Goal: Use online tool/utility: Utilize a website feature to perform a specific function

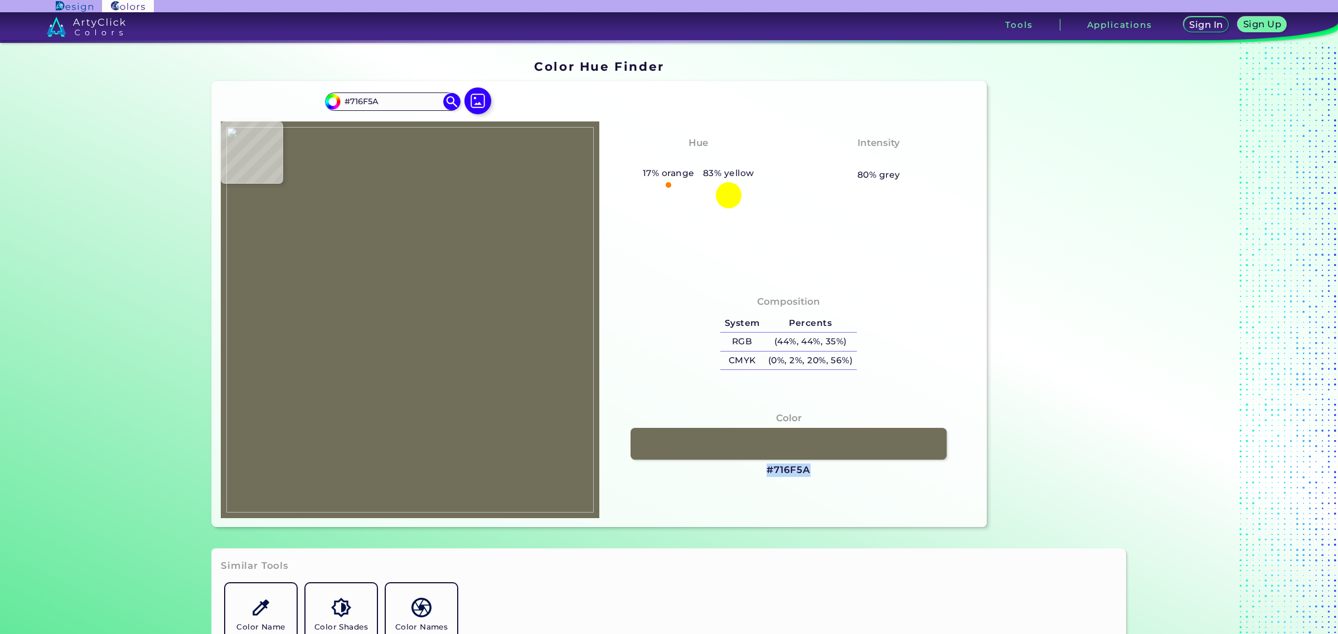
click at [406, 322] on img at bounding box center [409, 320] width 367 height 386
type input "#b7c6c9"
type input "#B7C6C9"
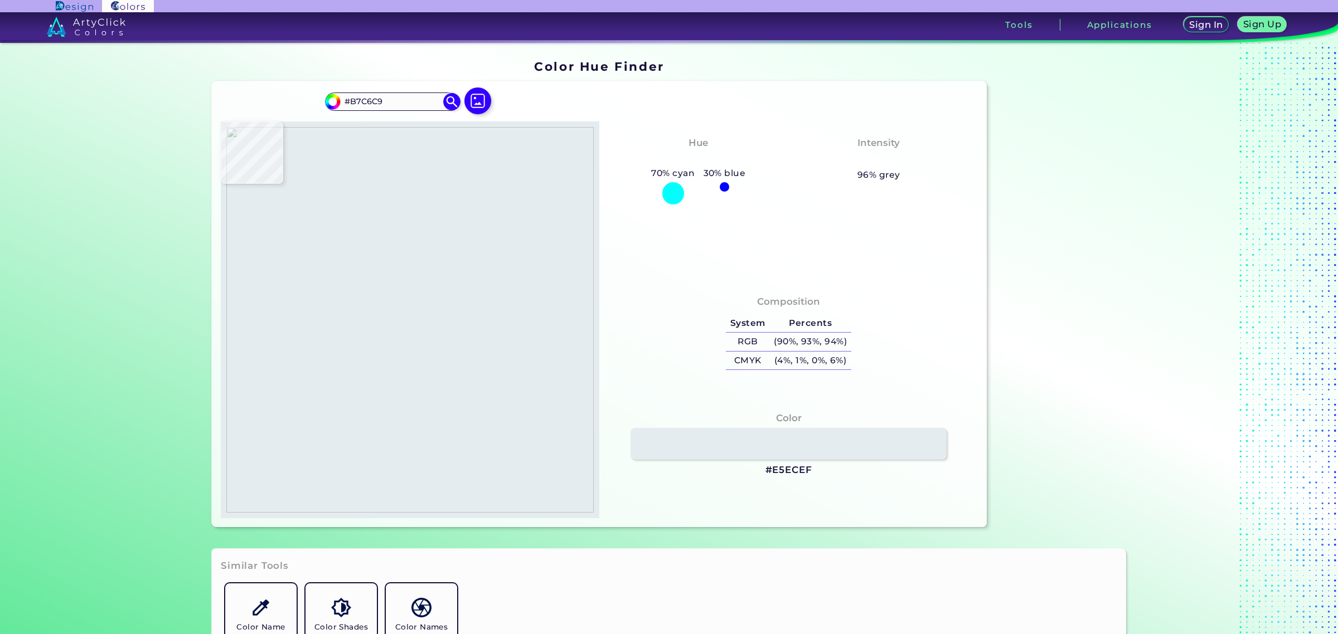
type input "#e5ecef"
type input "#E5ECEF"
type input "#d0dde3"
type input "#D0DDE3"
type input "#becfd5"
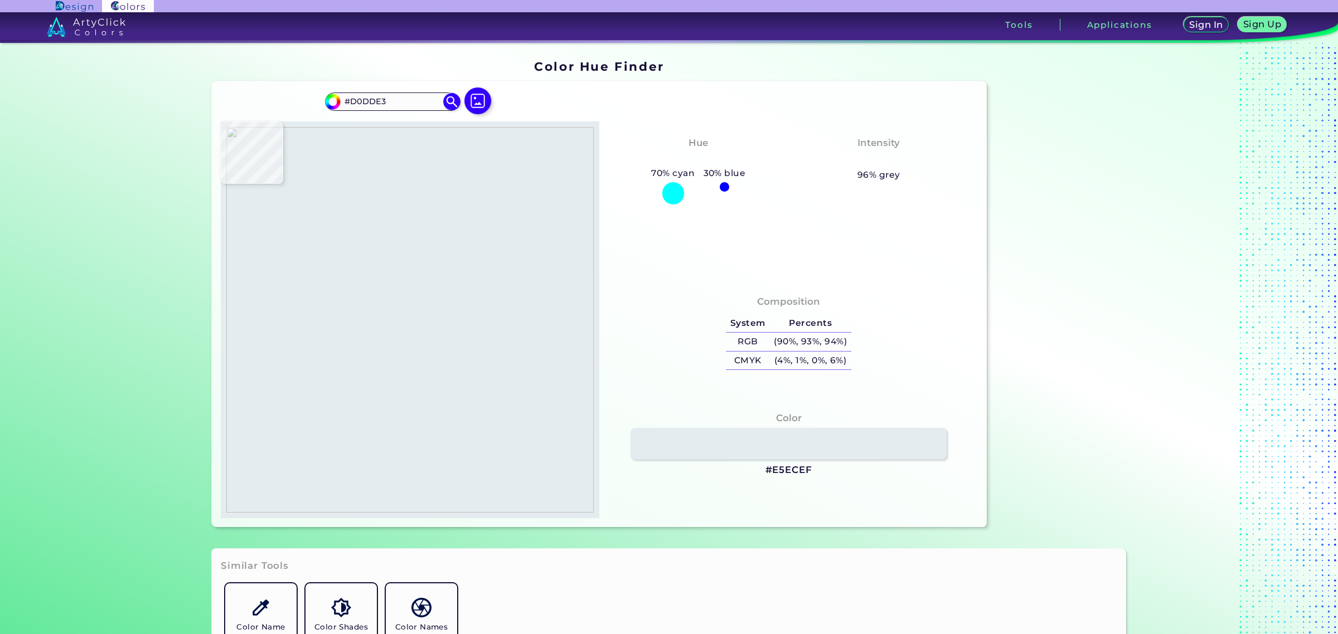
type input "#BECFD5"
type input "#a4b6bf"
type input "#A4B6BF"
type input "#909fa9"
type input "#909FA9"
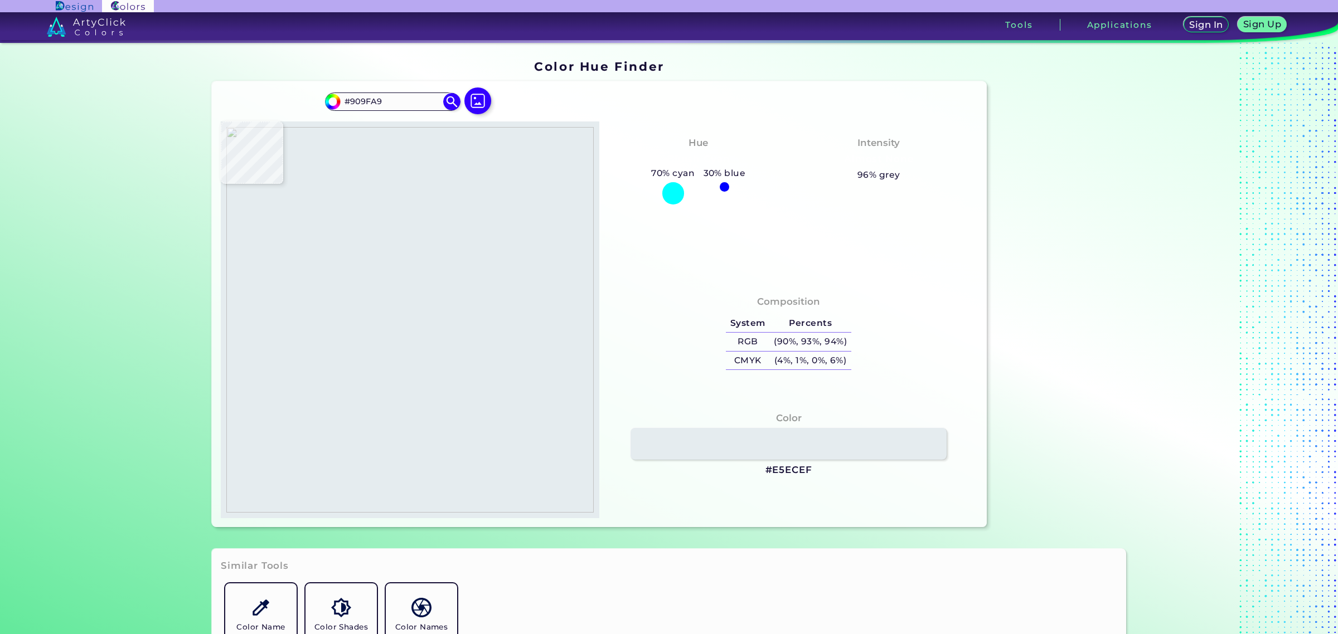
type input "#96a4af"
type input "#96A4AF"
type input "#bec9cf"
type input "#BEC9CF"
type input "#e5ecf0"
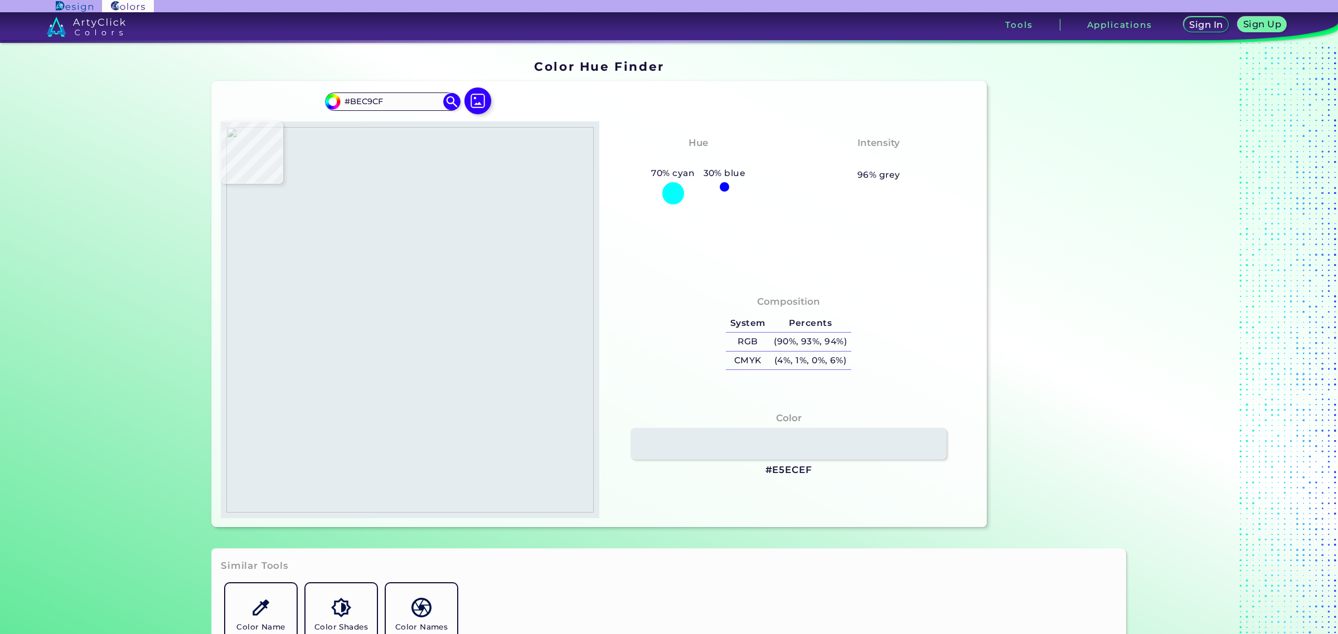
type input "#E5ECF0"
type input "#e6edf1"
type input "#E6EDF1"
type input "#e4ebef"
type input "#E4EBEF"
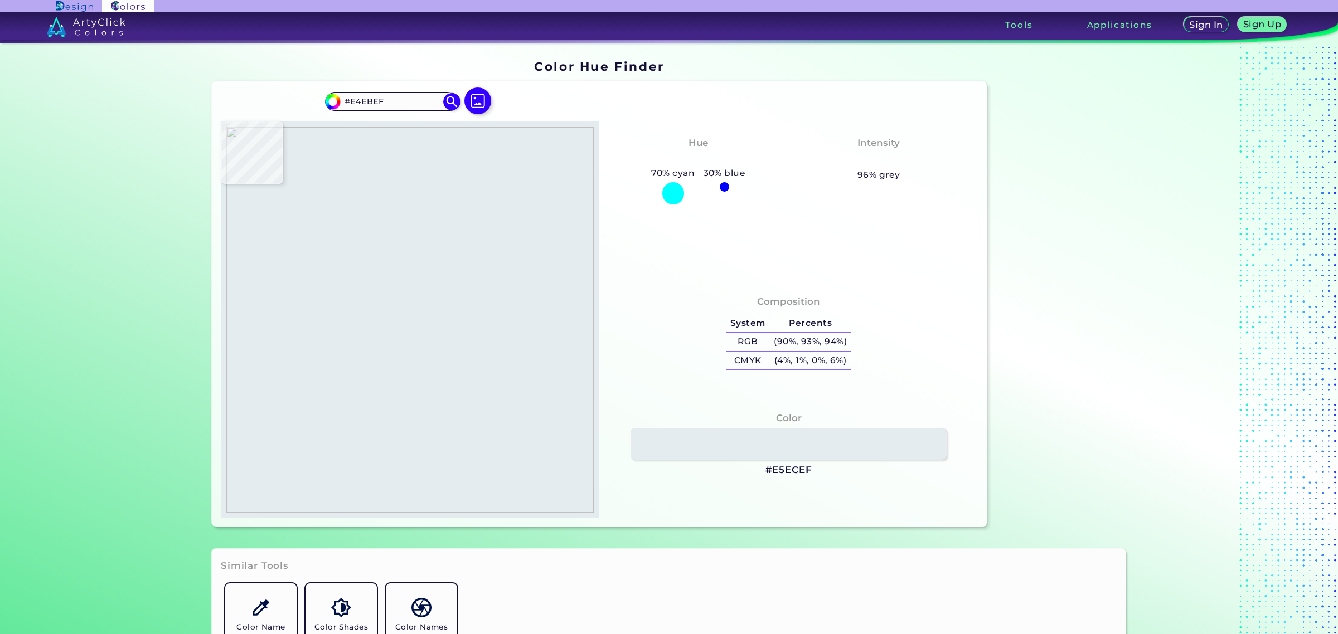
type input "#e2e9ed"
type input "#E2E9ED"
type input "#e7eef2"
type input "#E7EEF2"
type input "#e4e9ee"
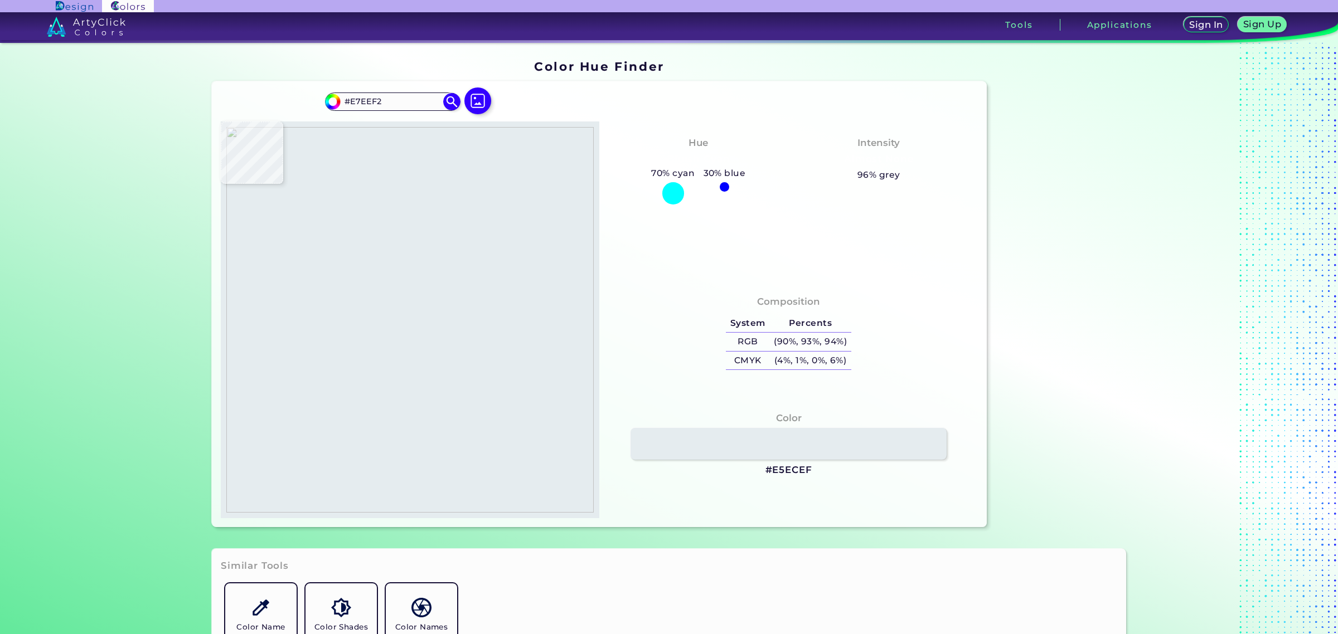
type input "#E4E9EE"
type input "#e6e6e4"
type input "#E6E6E4"
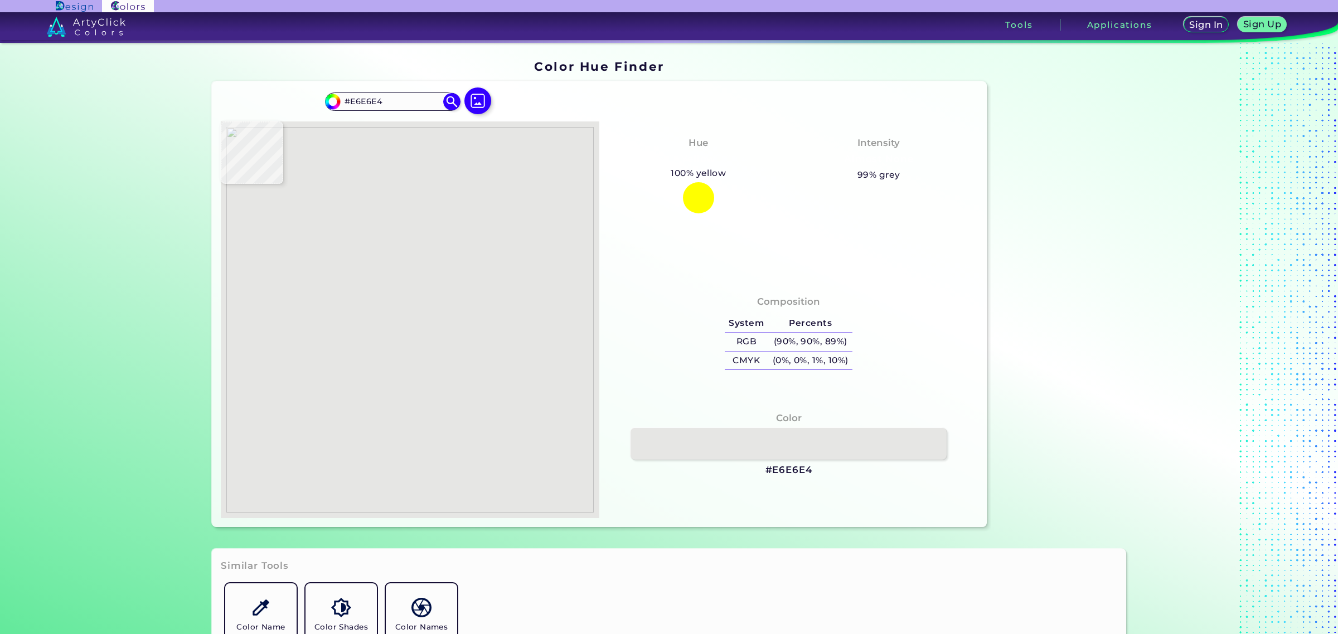
type input "#e3eaee"
type input "#E3EAEE"
type input "#dbe5e9"
type input "#DBE5E9"
type input "#e7edf1"
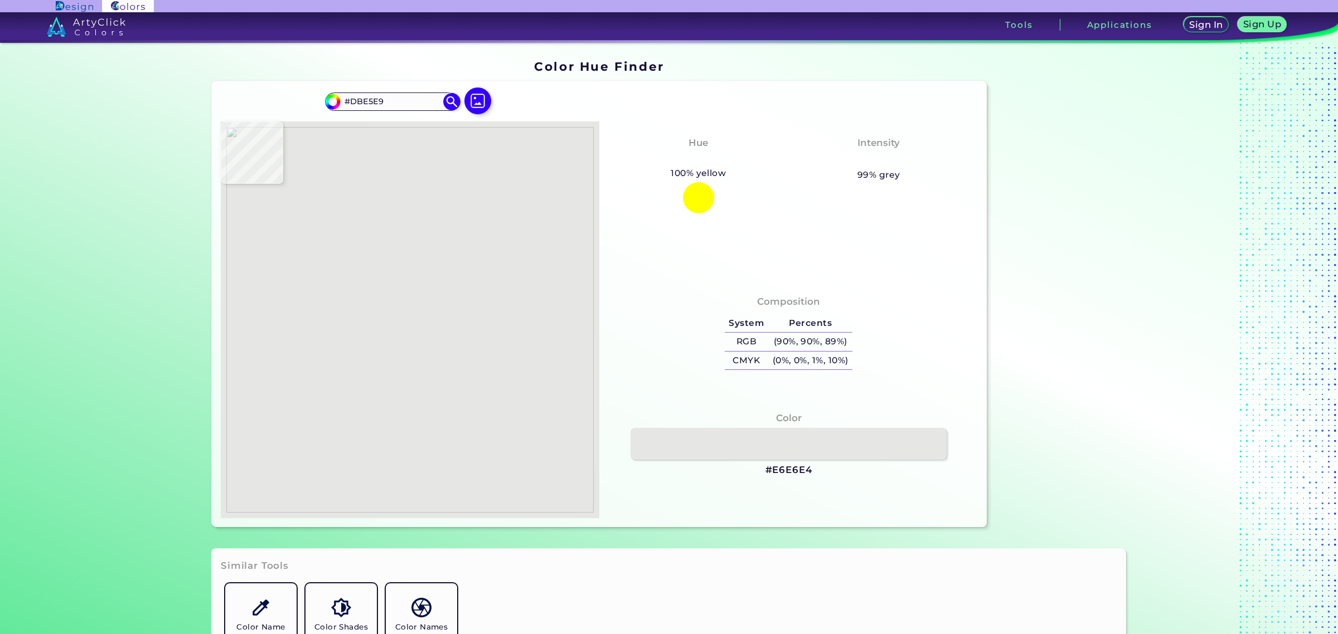
type input "#E7EDF1"
type input "#e6edf1"
type input "#E6EDF1"
type input "#b8c6ca"
type input "#B8C6CA"
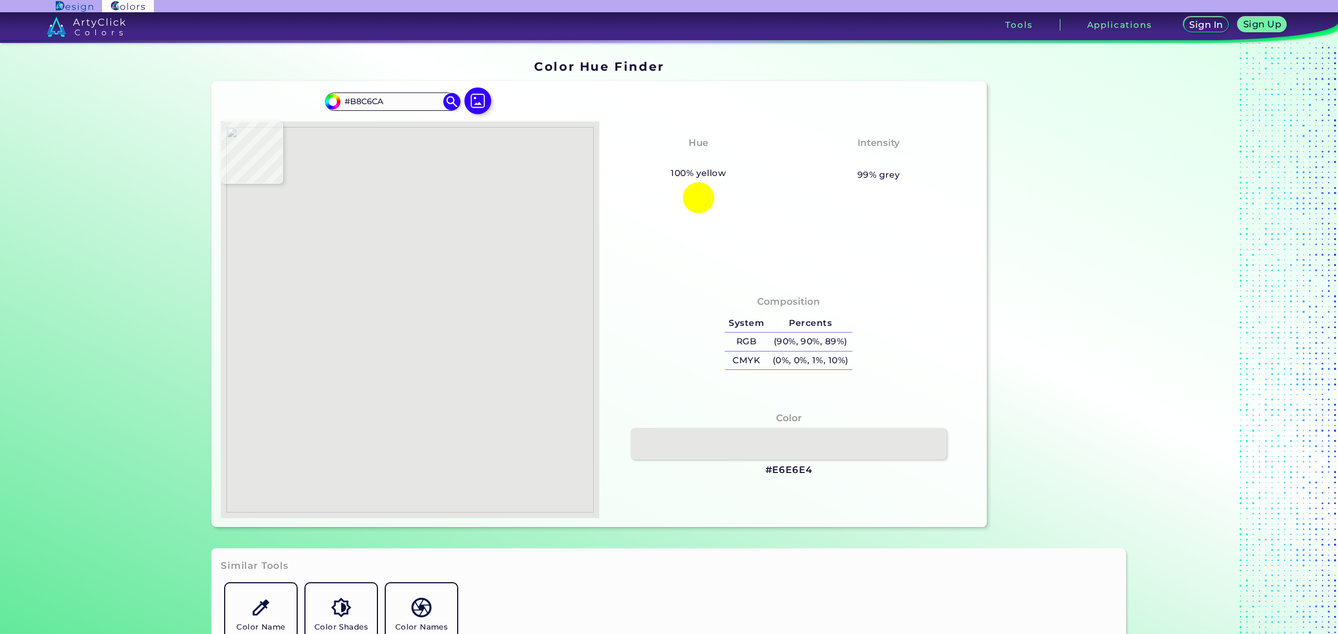
type input "#afbbc2"
type input "#AFBBC2"
type input "#8b99a3"
type input "#8B99A3"
type input "#8d9ca8"
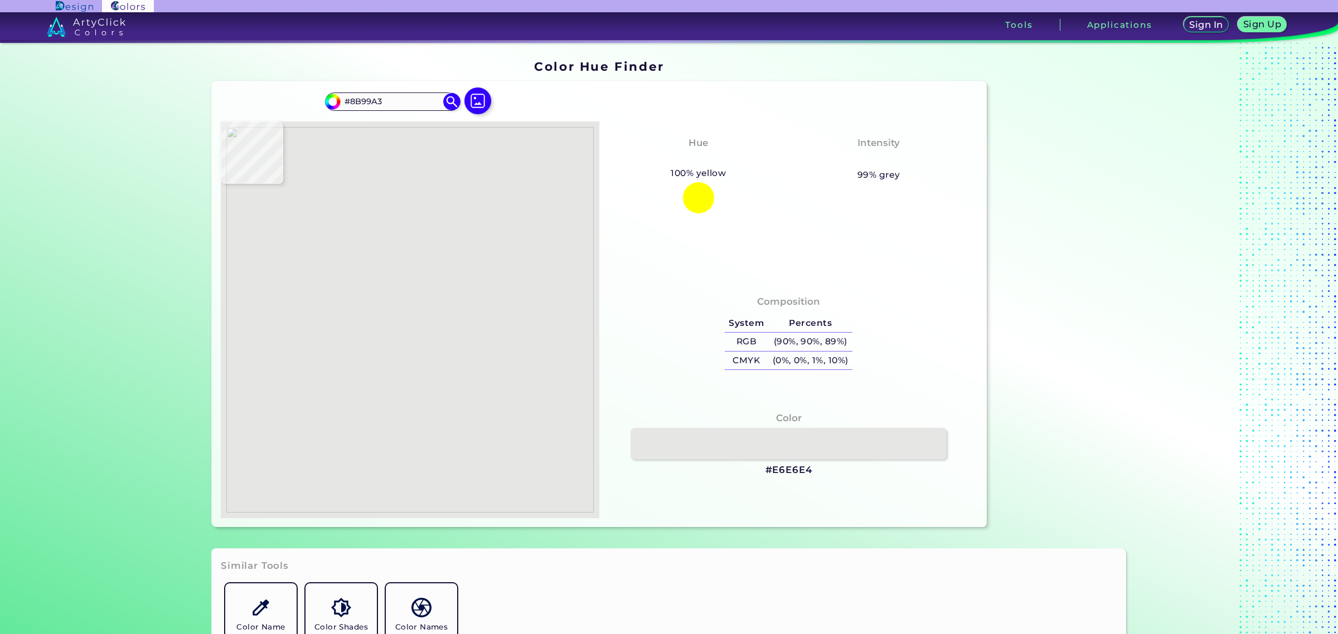
type input "#8D9CA8"
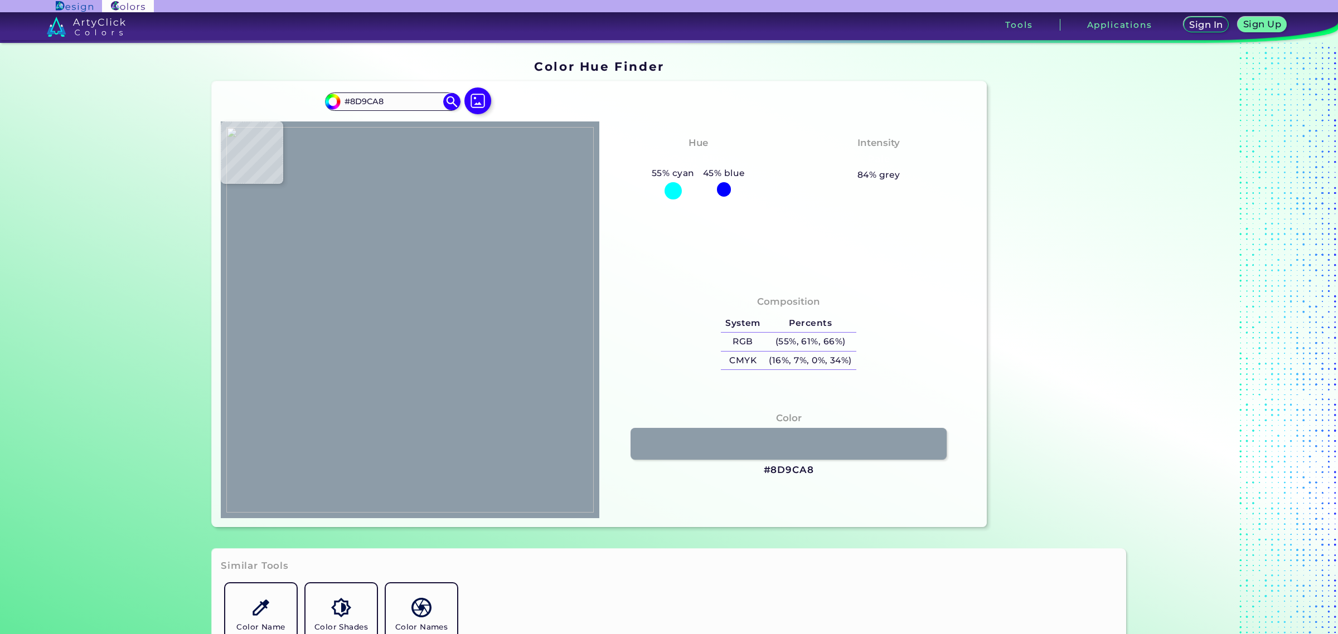
type input "#93a2ac"
type input "#93A2AC"
type input "#98a8b1"
type input "#98A8B1"
type input "#99adb5"
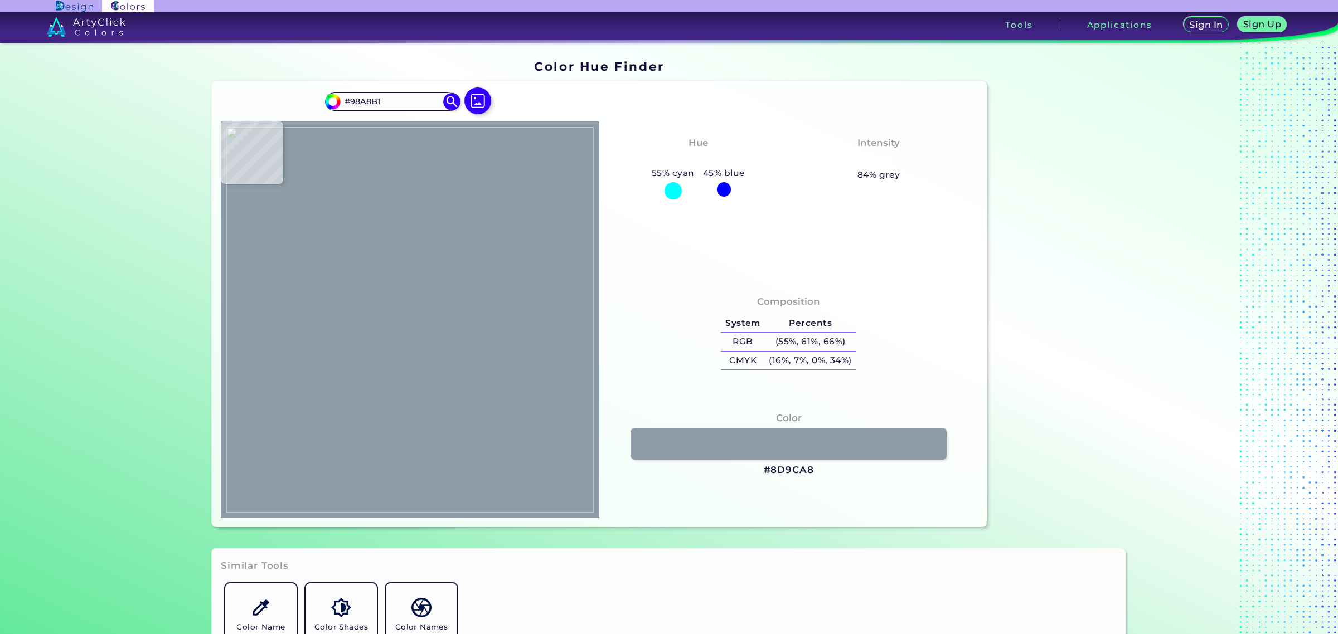
type input "#99ADB5"
type input "#cbdae0"
type input "#CBDAE0"
type input "#dbe5eb"
type input "#DBE5EB"
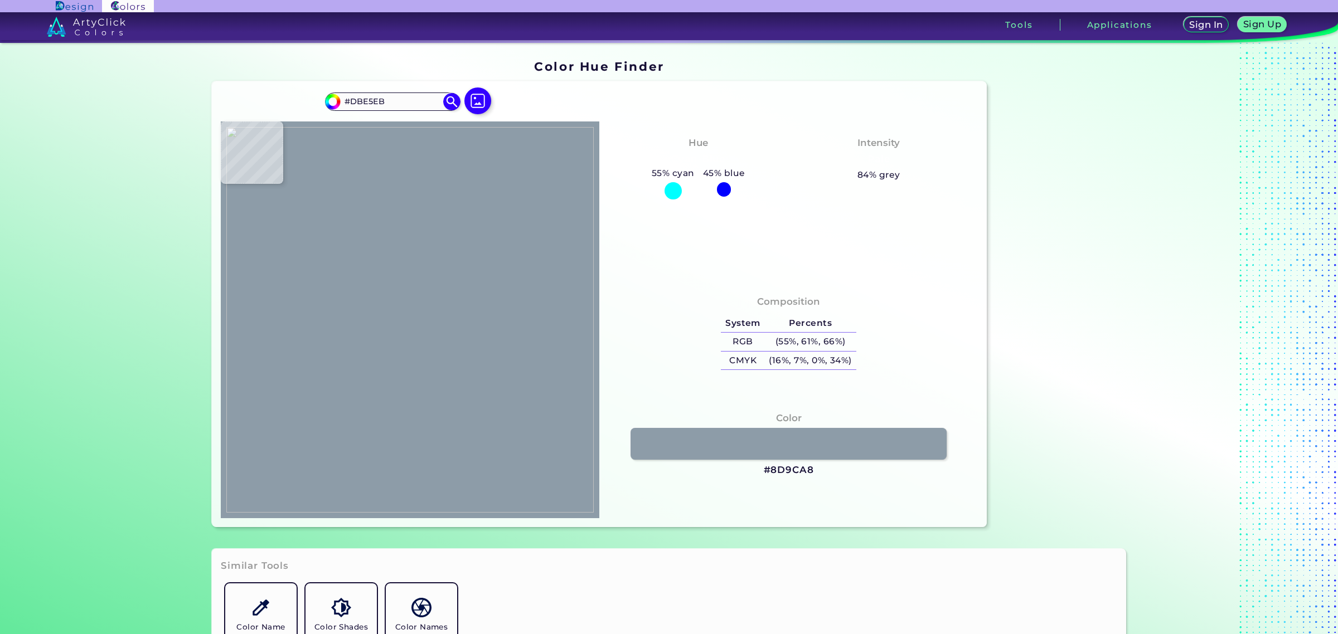
type input "#d0dde3"
type input "#D0DDE3"
type input "#bbcad0"
type input "#BBCAD0"
type input "#a4b2bb"
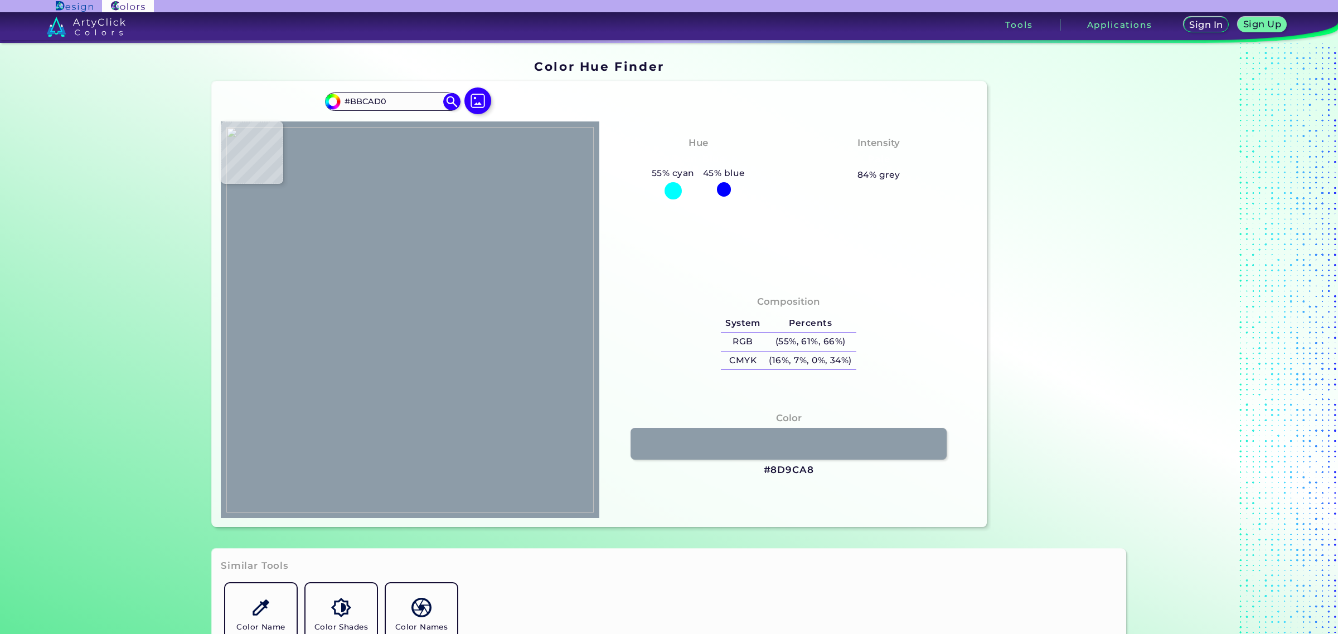
type input "#A4B2BB"
type input "#a2b1ba"
type input "#A2B1BA"
type input "#c0cdd3"
type input "#C0CDD3"
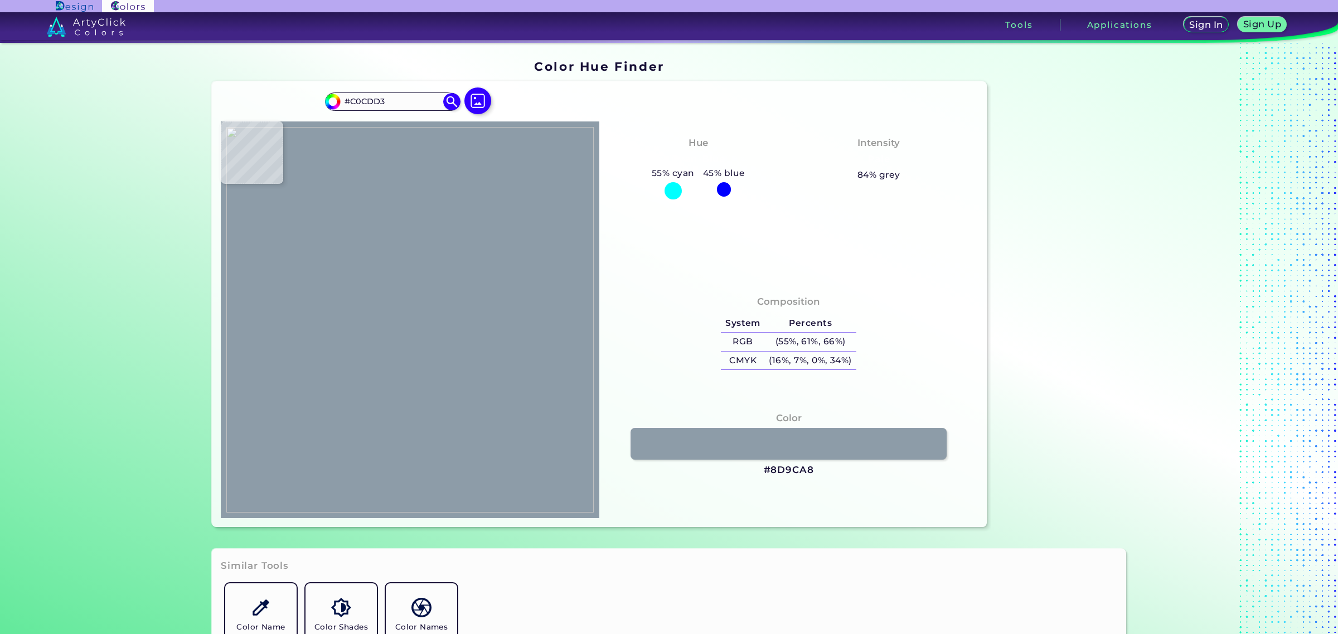
type input "#ced9de"
type input "#CED9DE"
type input "#cbd7dd"
type input "#CBD7DD"
type input "#d1dbe2"
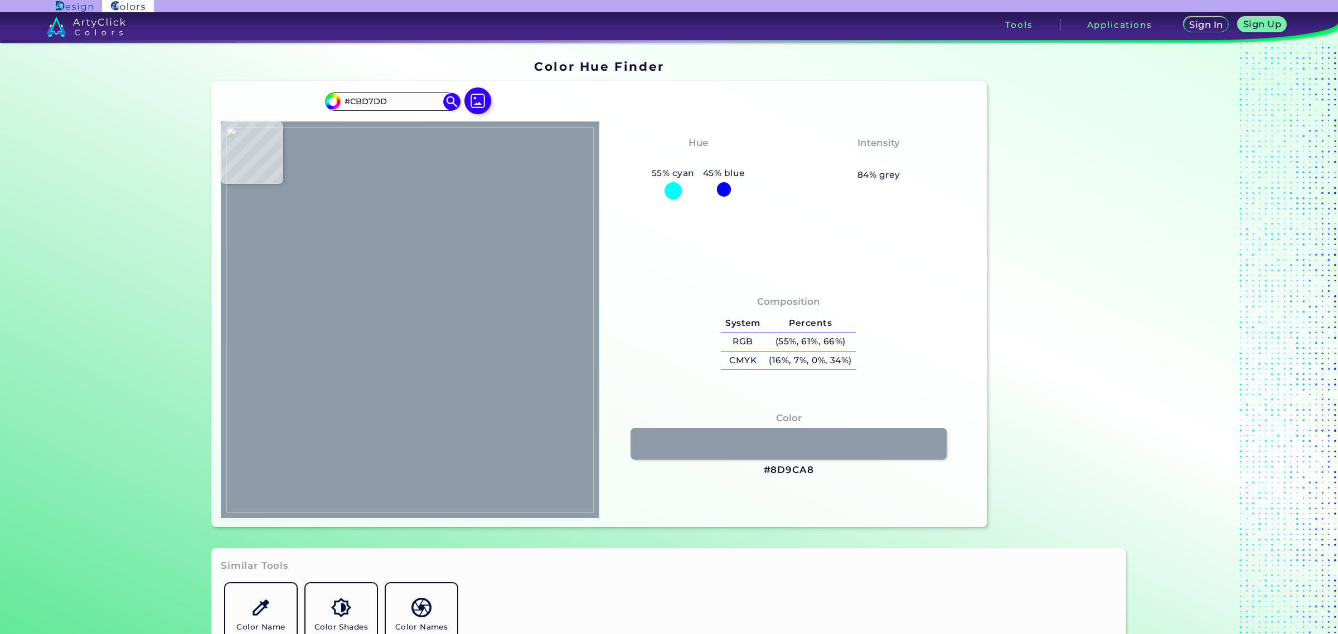
type input "#D1DBE2"
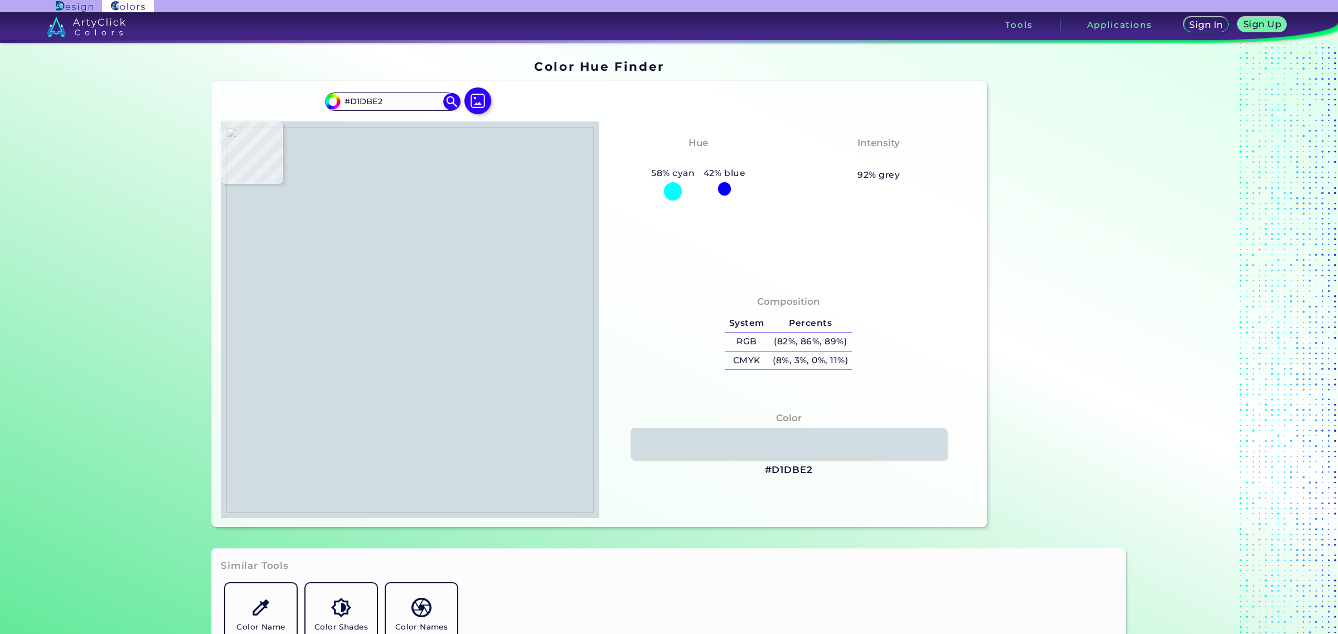
type input "#d3e0e5"
type input "#D3E0E5"
type input "#d5dfe5"
type input "#D5DFE5"
type input "#d7e1e6"
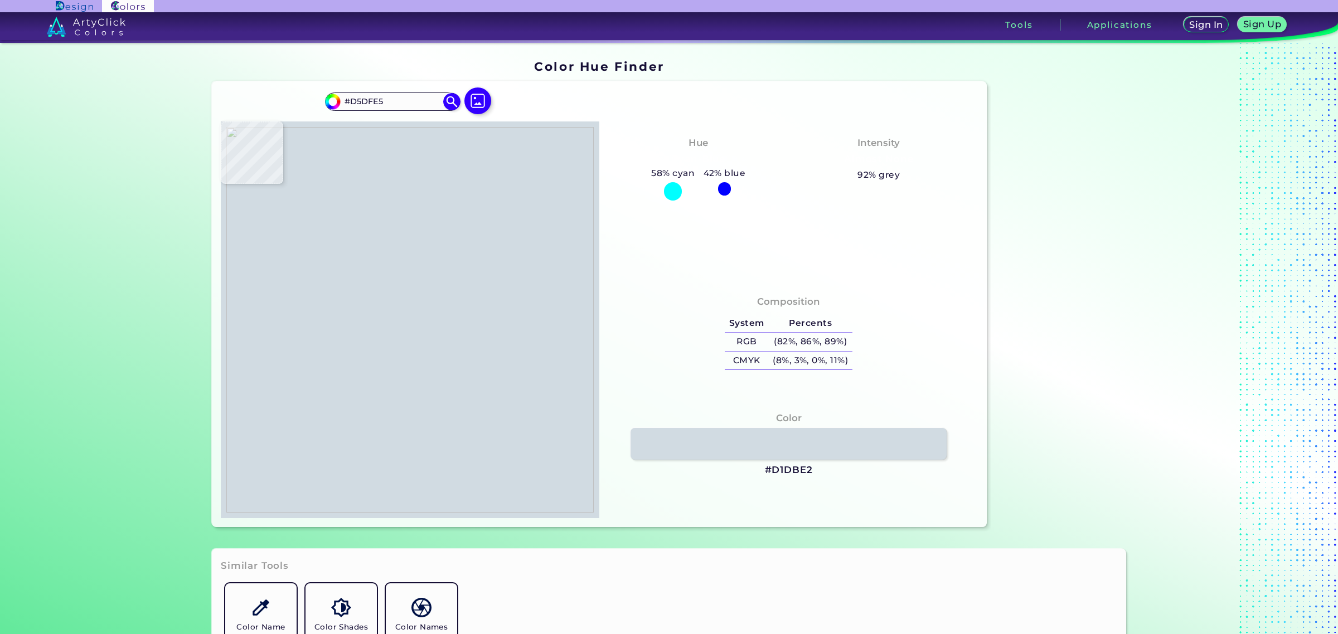
type input "#D7E1E6"
type input "#cbd7de"
type input "#CBD7DE"
type input "#adbcc1"
type input "#ADBCC1"
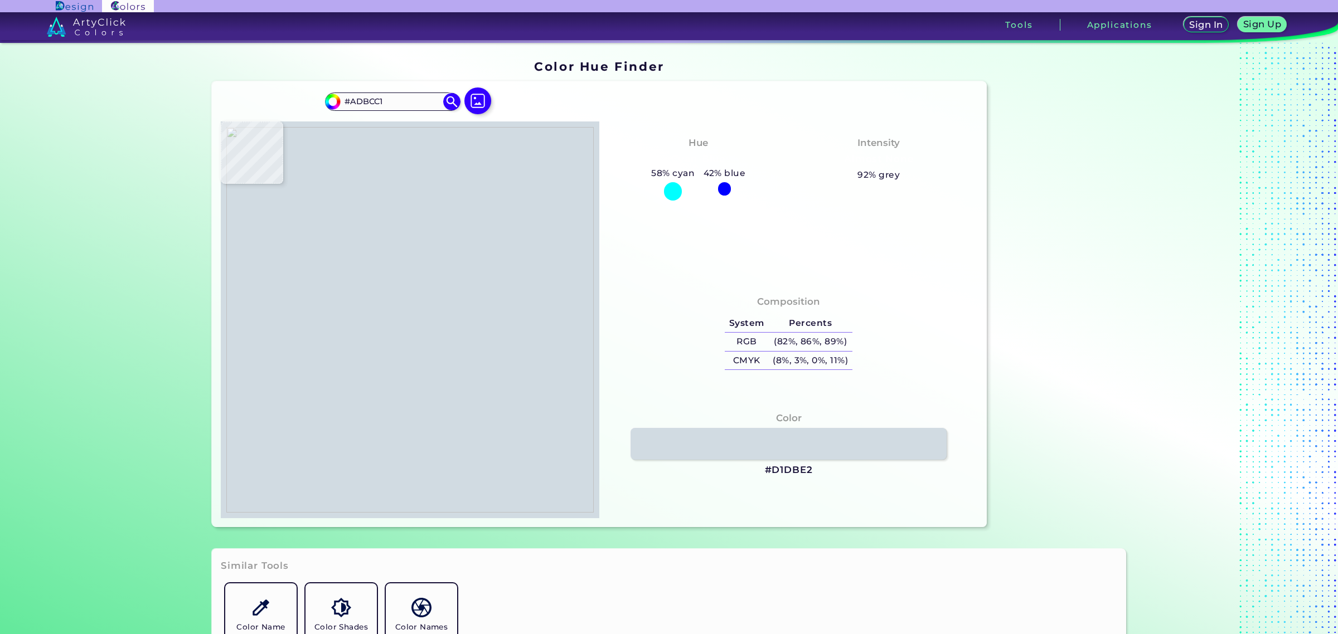
type input "#c6d2d7"
type input "#C6D2D7"
type input "#d0dde3"
type input "#D0DDE3"
type input "#d1dde1"
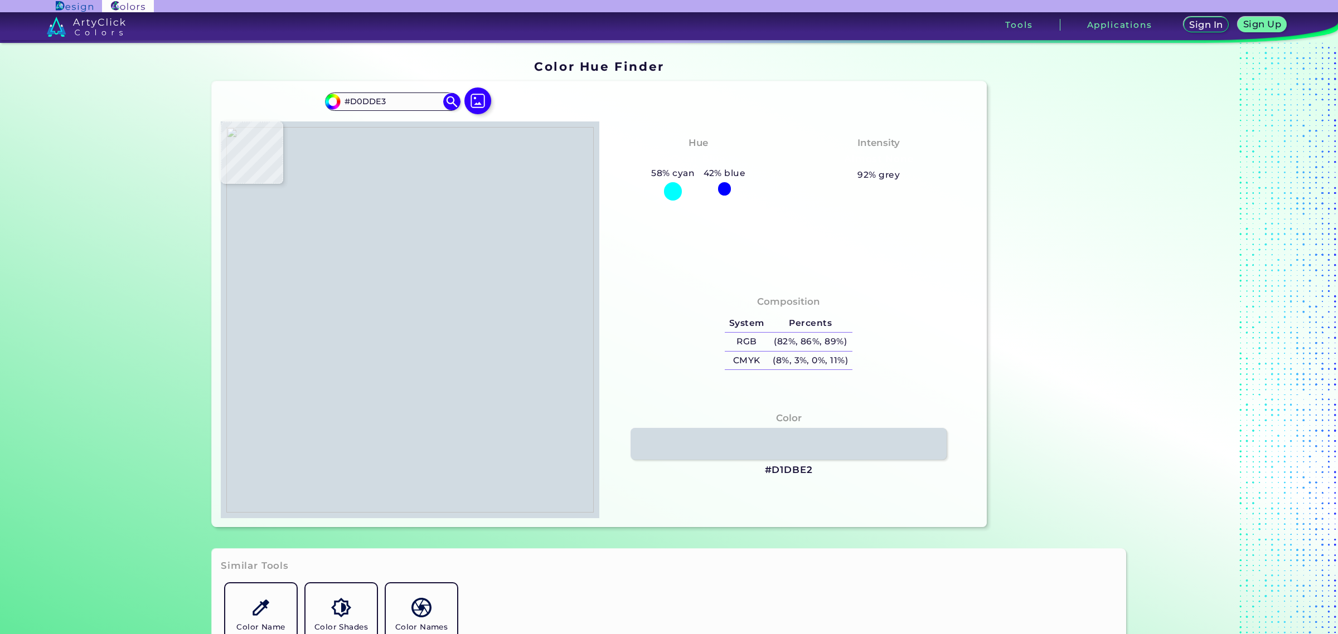
type input "#D1DDE1"
type input "#d8e3e7"
type input "#D8E3E7"
type input "#d4dee4"
type input "#D4DEE4"
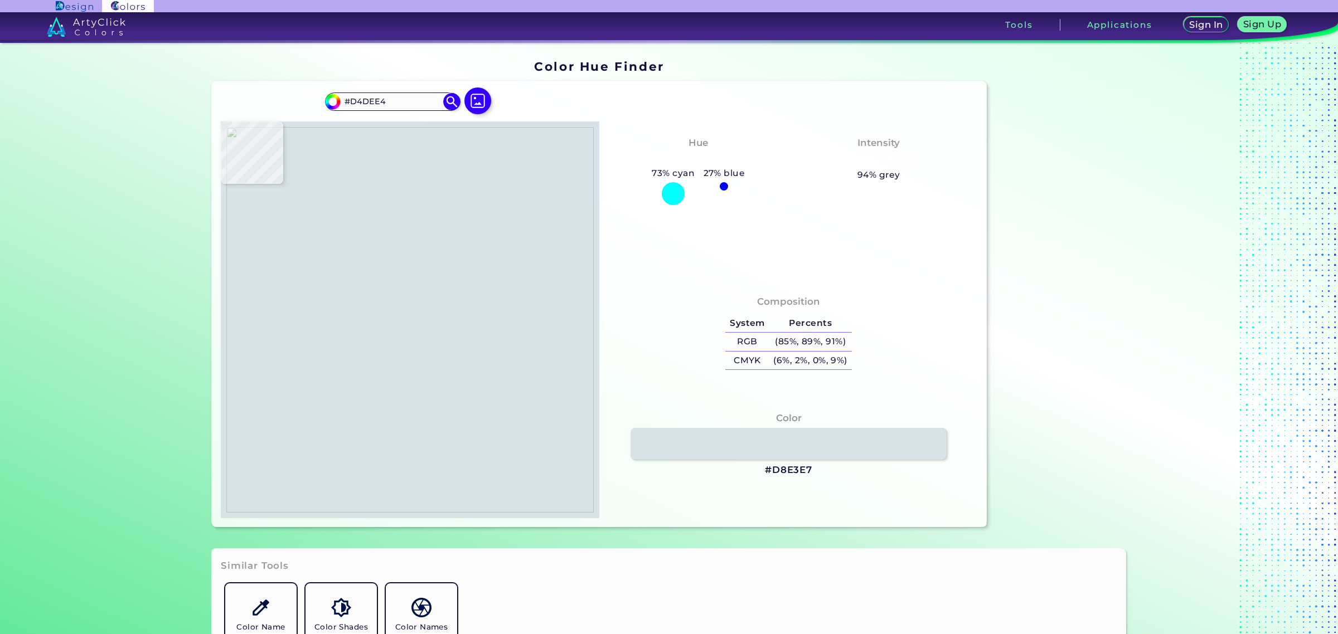
type input "#ccdbe1"
type input "#CCDBE1"
type input "#d1dfe3"
type input "#D1DFE3"
type input "#d6e0e6"
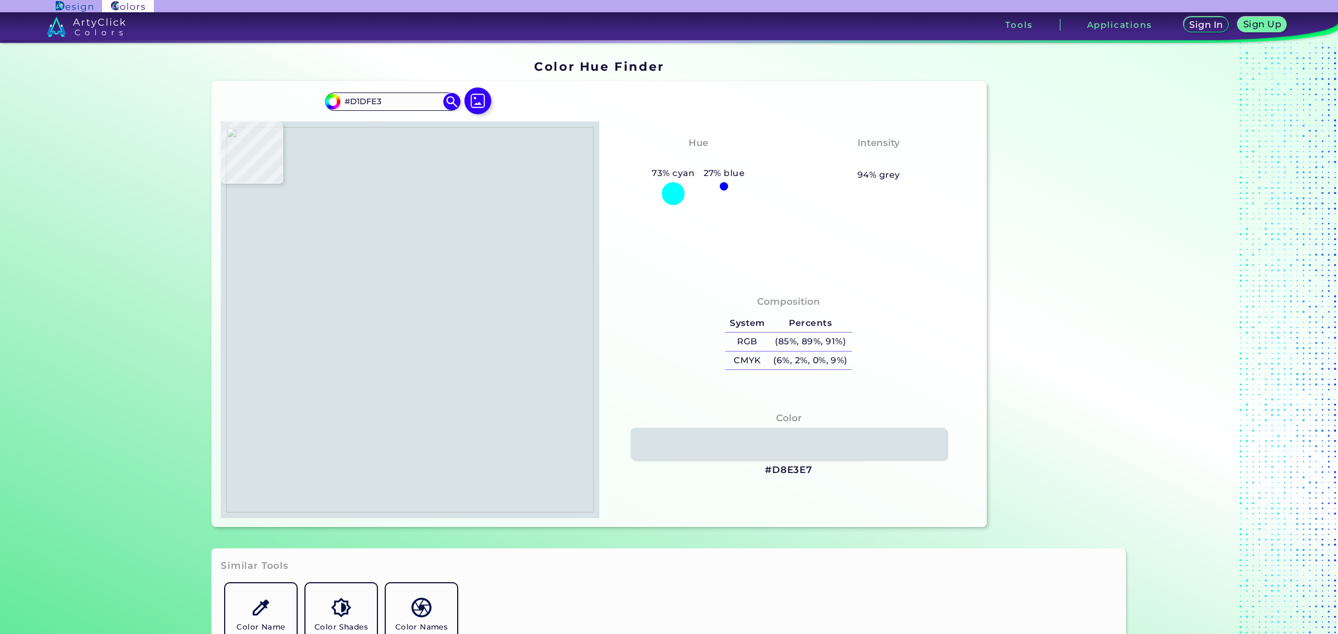
type input "#D6E0E6"
type input "#c6d4dc"
type input "#C6D4DC"
type input "#d7e1e7"
type input "#D7E1E7"
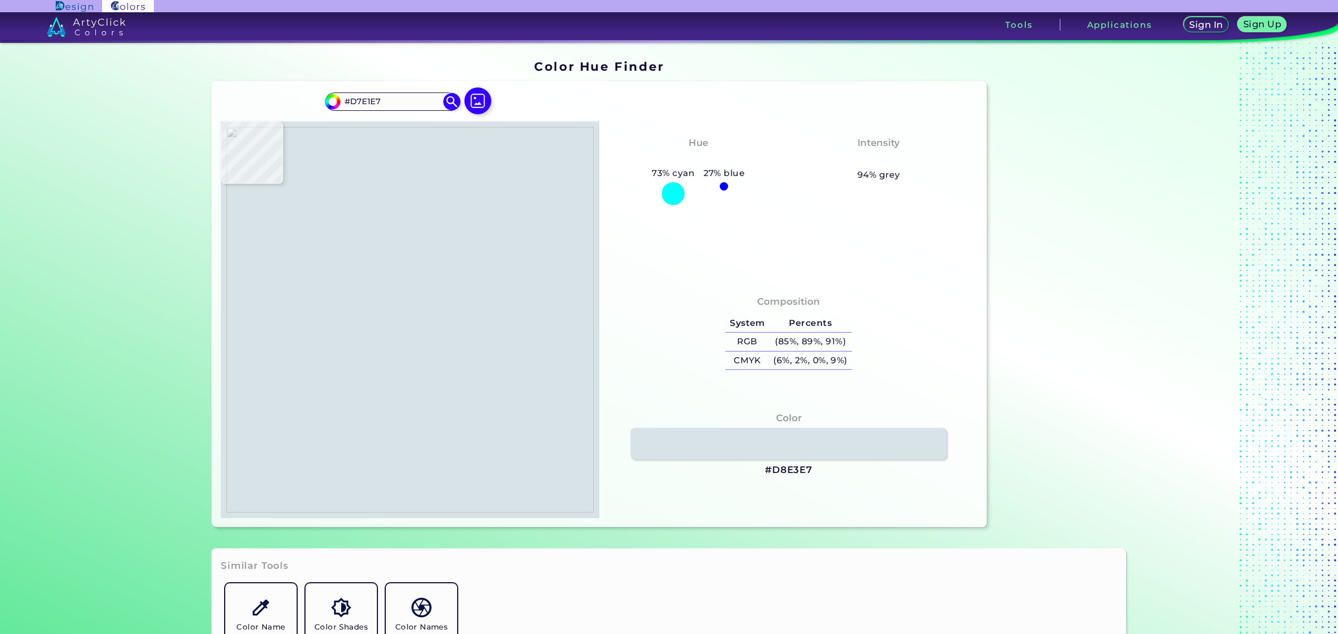
type input "#c9d5dd"
type input "#C9D5DD"
type input "#ccd8df"
type input "#CCD8DF"
type input "#d0dbe2"
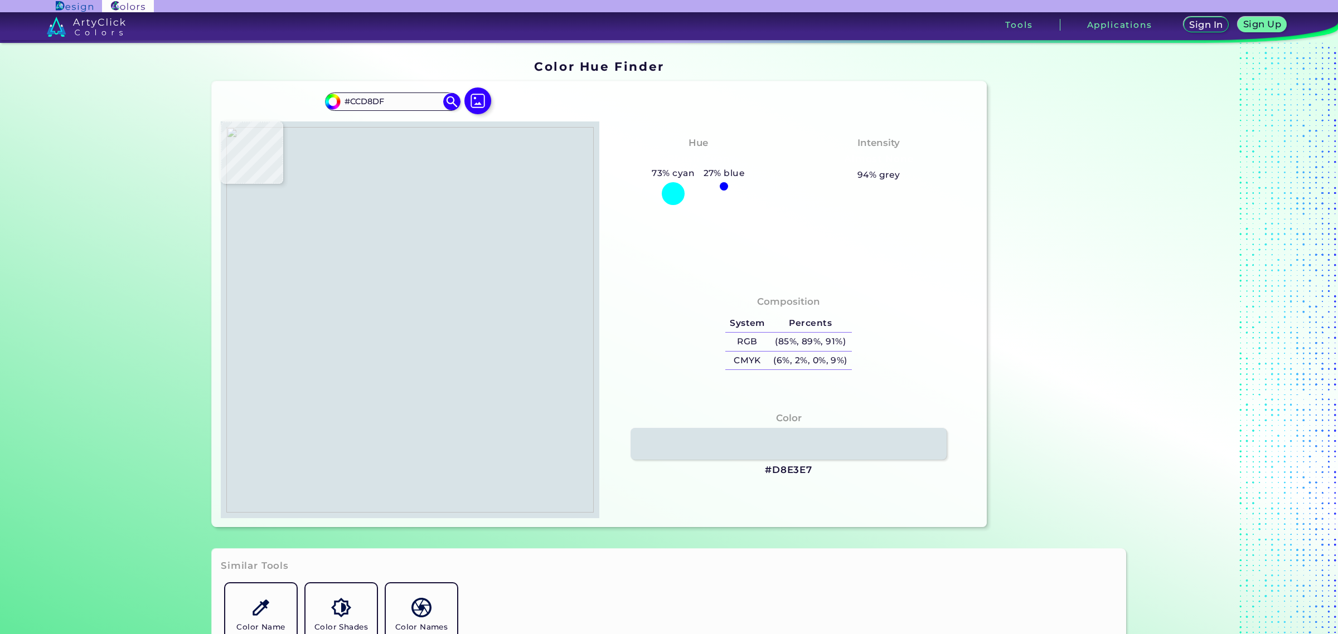
type input "#D0DBE2"
type input "#d4e0e5"
type input "#D4E0E5"
type input "#cdd9df"
type input "#CDD9DF"
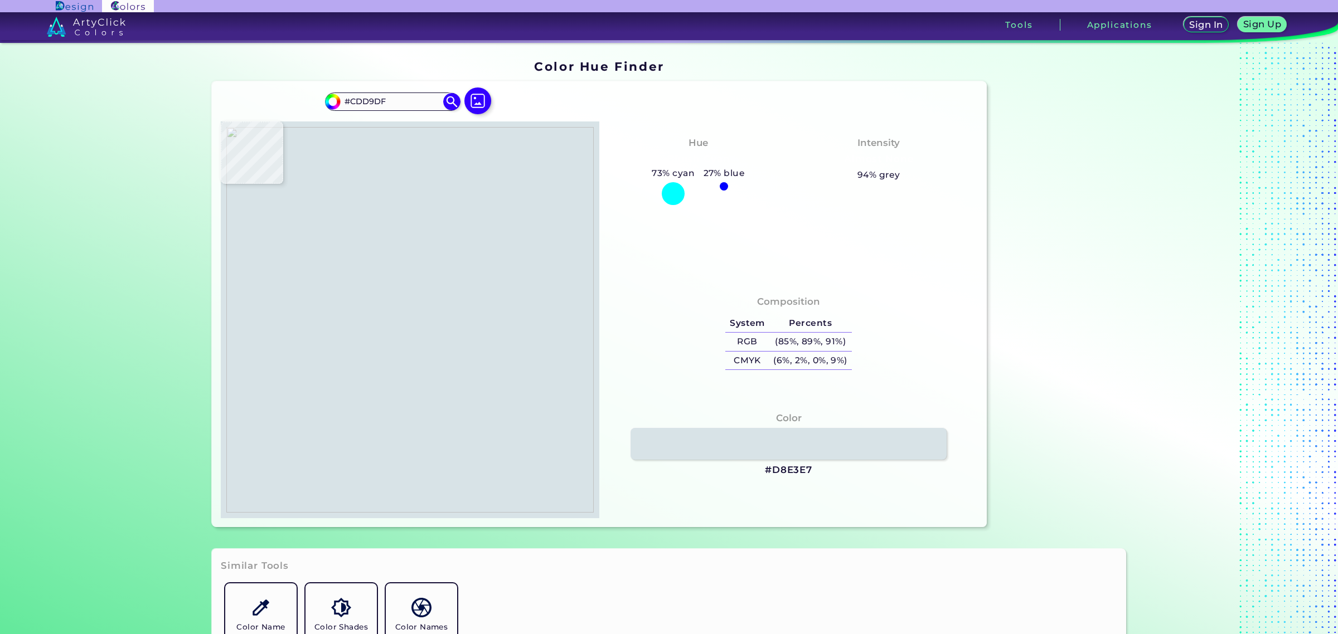
type input "#cddae0"
type input "#CDDAE0"
type input "#d7e2e5"
type input "#D7E2E5"
type input "#cbd7dd"
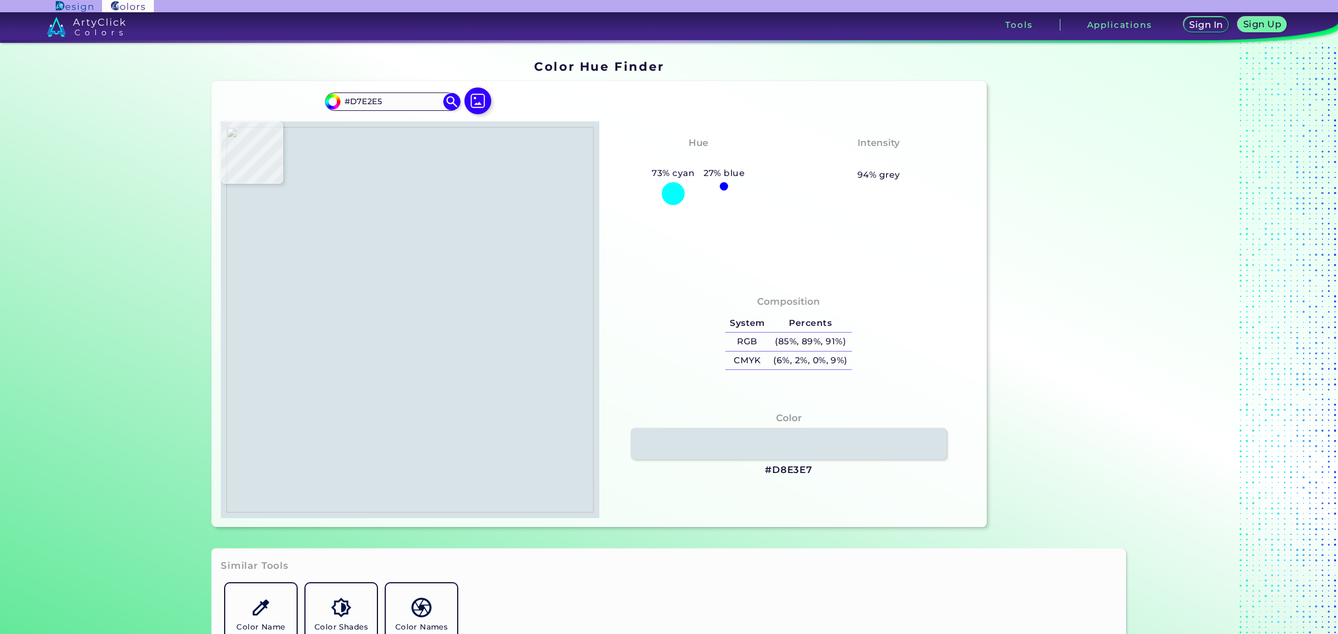
type input "#CBD7DD"
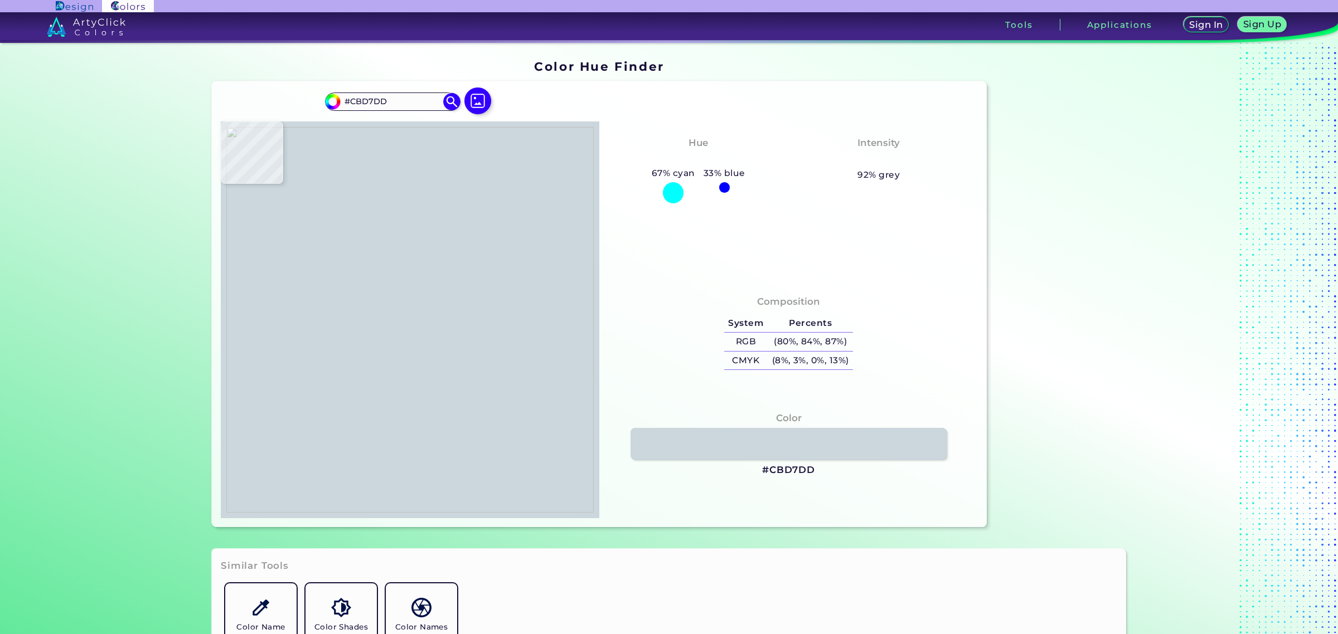
type input "#b4c3c8"
type input "#B4C3C8"
type input "#c3cfd6"
type input "#C3CFD6"
type input "#cad6db"
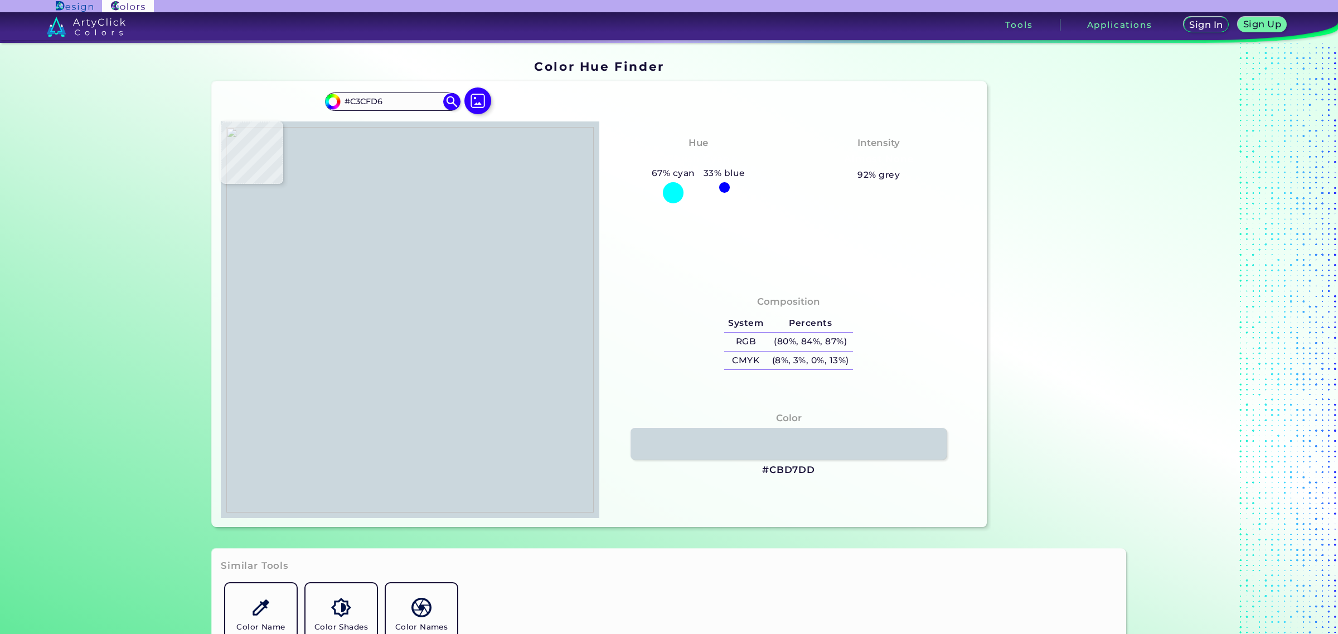
type input "#CAD6DB"
type input "#d1dee0"
type input "#D1DEE0"
type input "#b3c3cb"
type input "#B3C3CB"
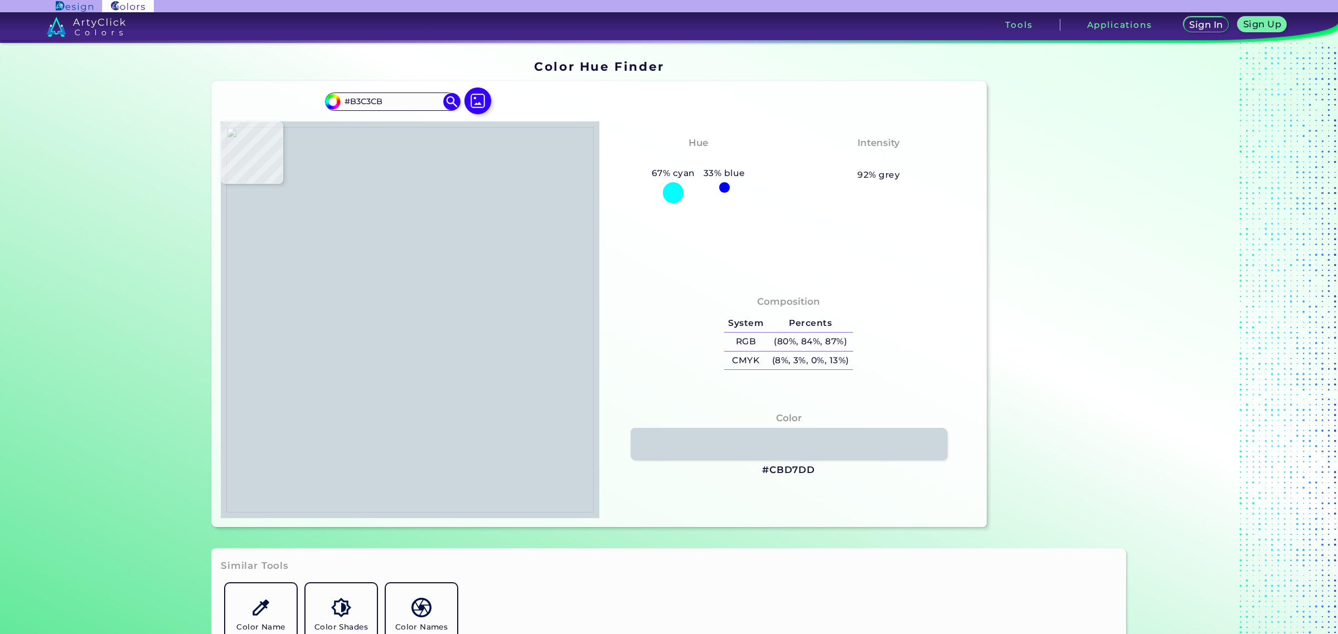
type input "#d1dde3"
type input "#D1DDE3"
type input "#d9e4e8"
type input "#D9E4E8"
type input "#d6e3e7"
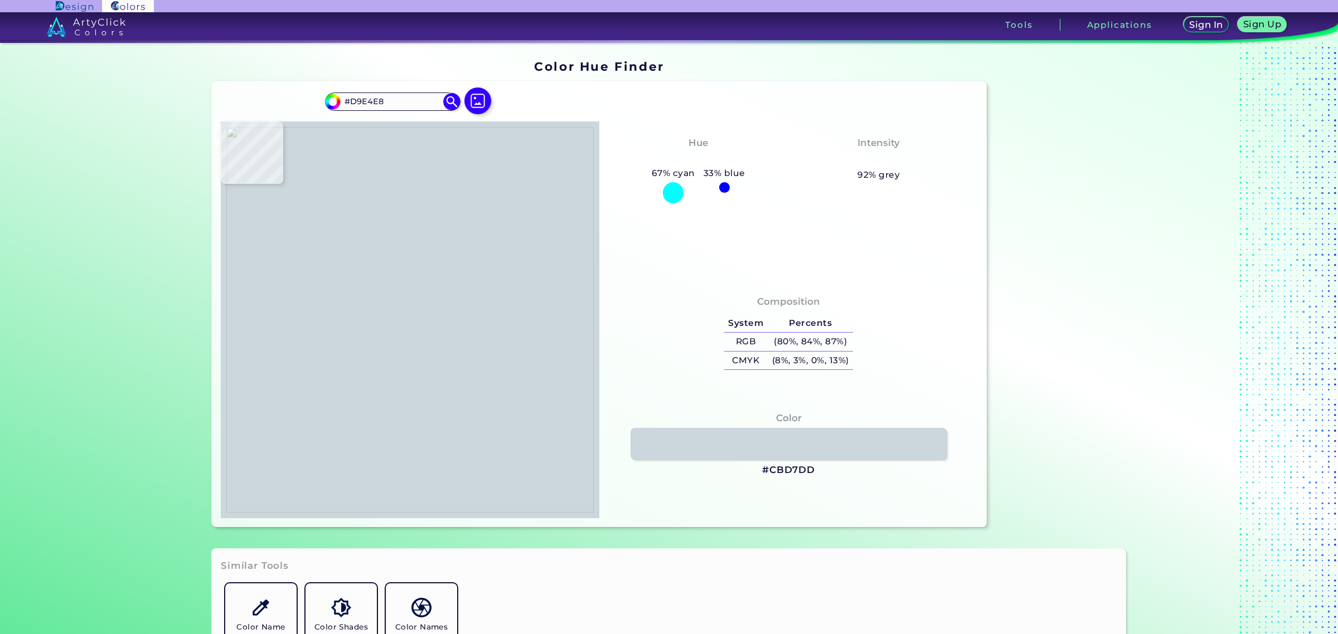
type input "#D6E3E7"
type input "#d4dfe3"
type input "#D4DFE3"
type input "#c7d3d9"
type input "#C7D3D9"
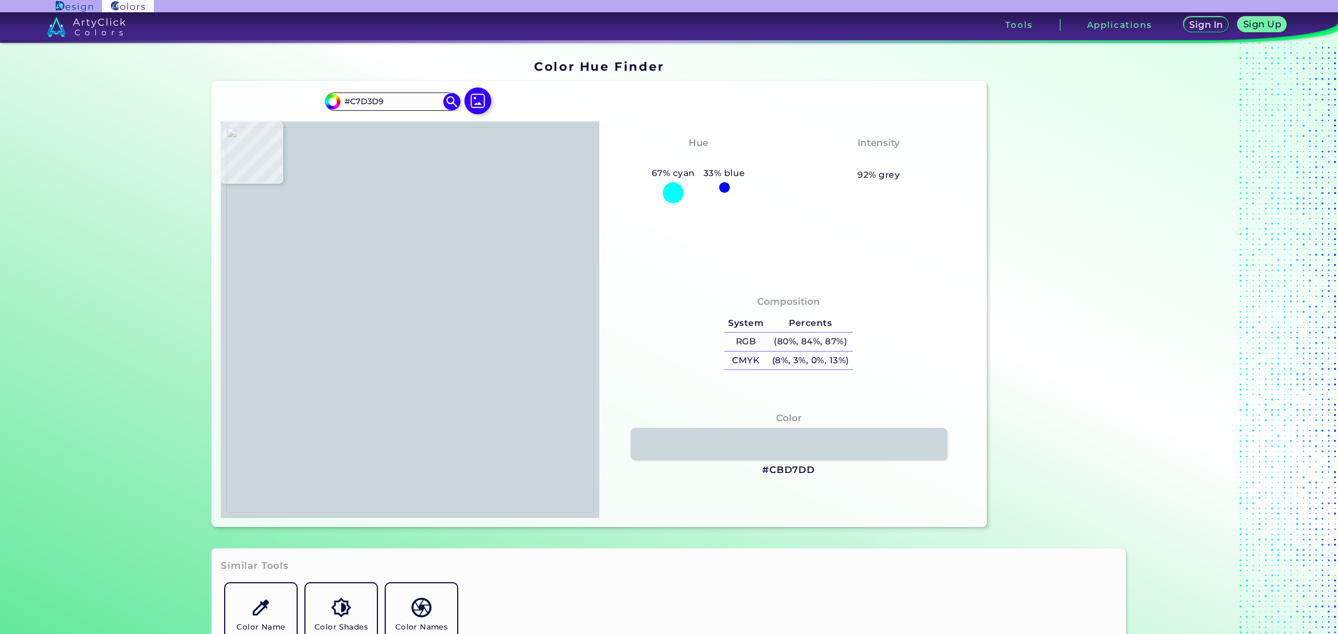
type input "#99abb4"
type input "#99ABB4"
type input "#b1bdc4"
type input "#B1BDC4"
type input "#e4ebef"
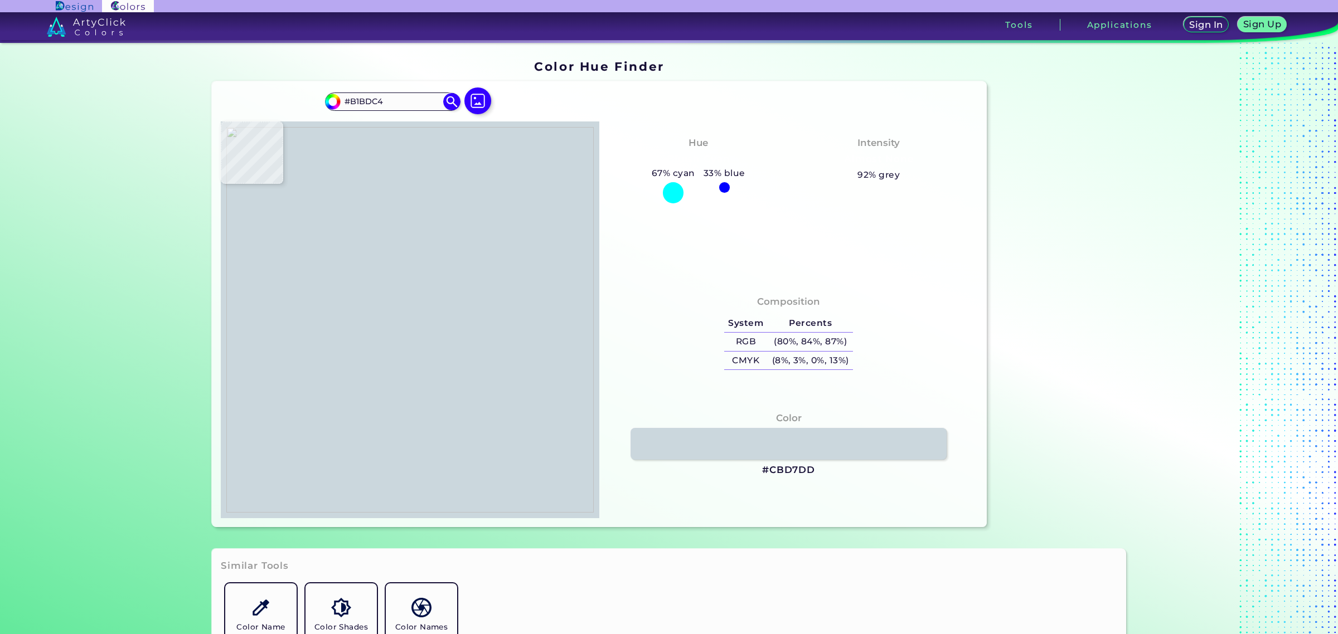
type input "#E4EBEF"
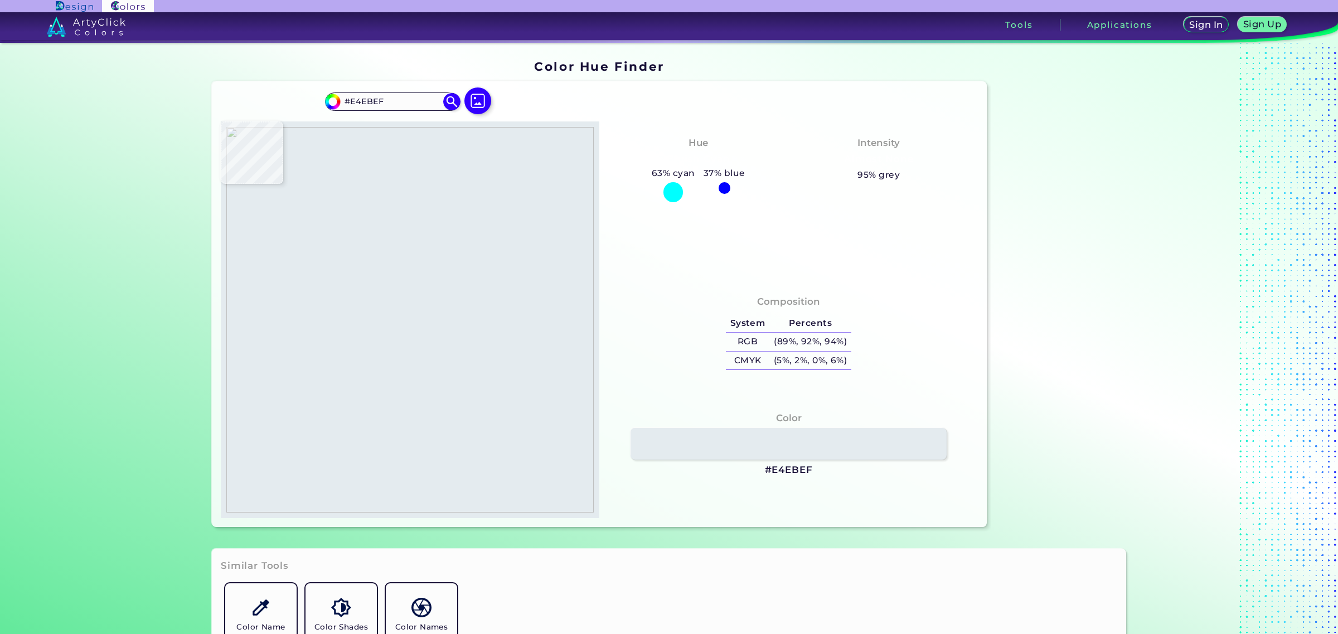
type input "#e5ebf0"
type input "#E5EBF0"
type input "#e2e7eb"
type input "#E2E7EB"
type input "#d4e0e4"
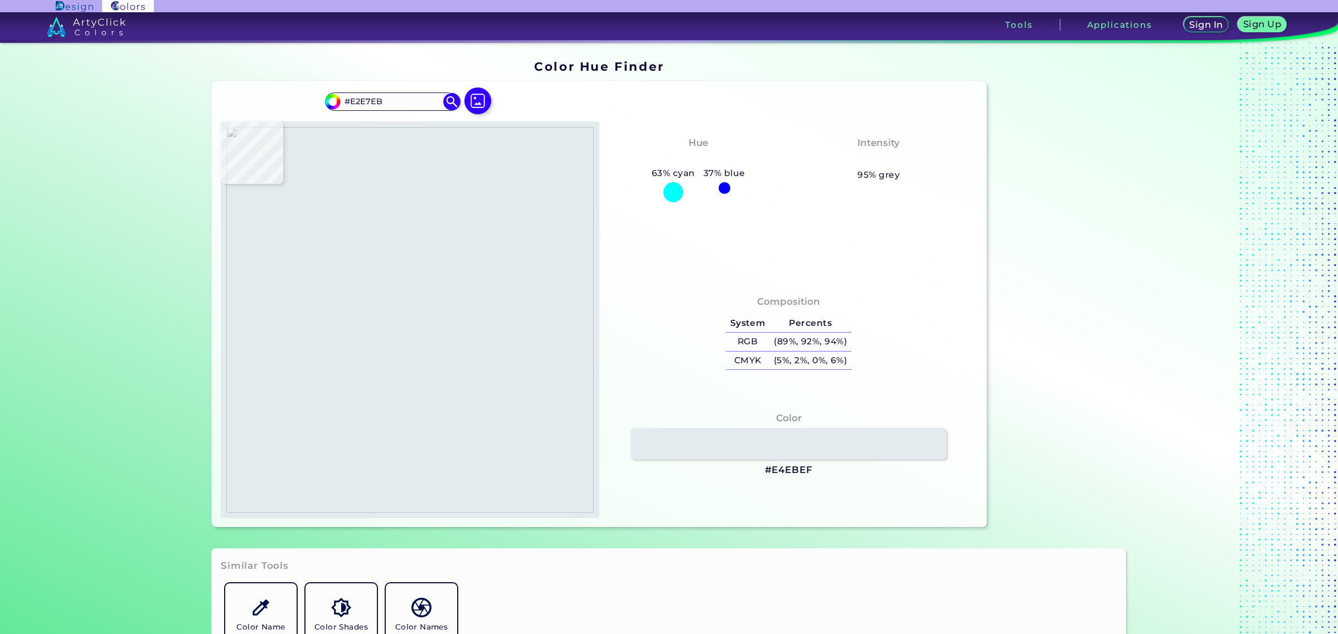
type input "#D4E0E4"
type input "#ccd6db"
type input "#CCD6DB"
type input "#cbd8dc"
type input "#CBD8DC"
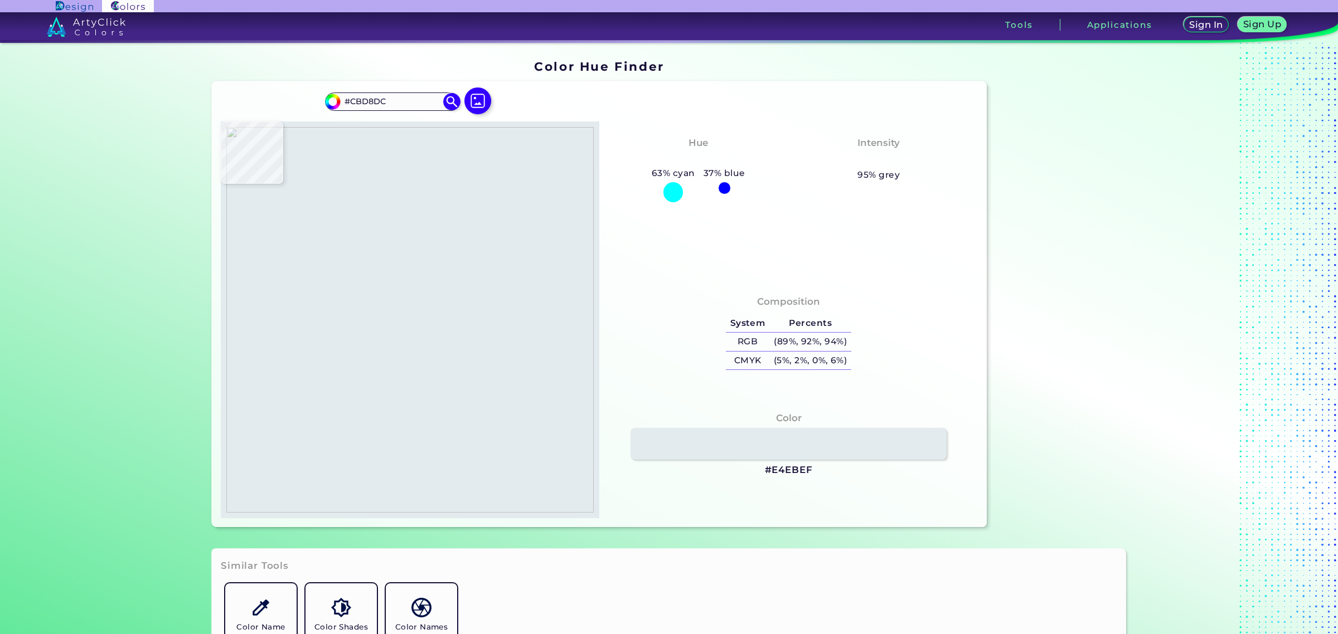
type input "#b7c5cb"
type input "#B7C5CB"
type input "#b6c4cb"
type input "#B6C4CB"
type input "#bac5cd"
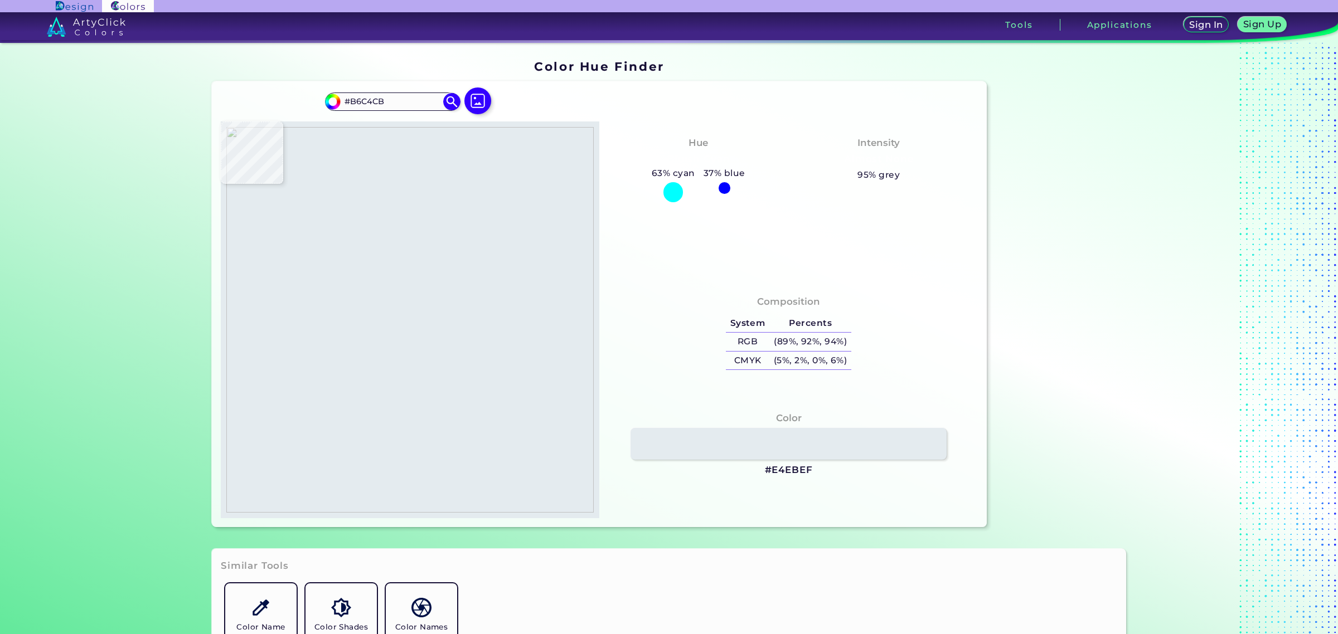
type input "#BAC5CD"
type input "#bcc8cf"
type input "#BCC8CF"
type input "#c3cfd6"
type input "#C3CFD6"
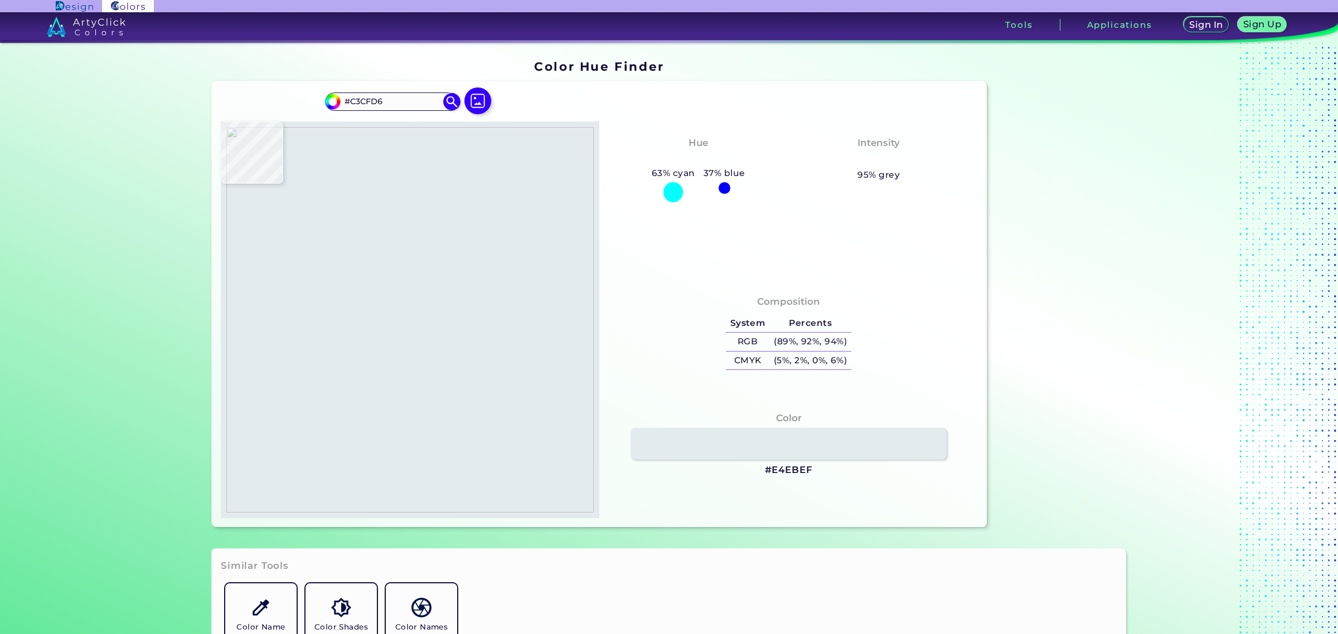
type input "#c5d1d8"
type input "#C5D1D8"
type input "#cdd9de"
type input "#CDD9DE"
type input "#dae5e8"
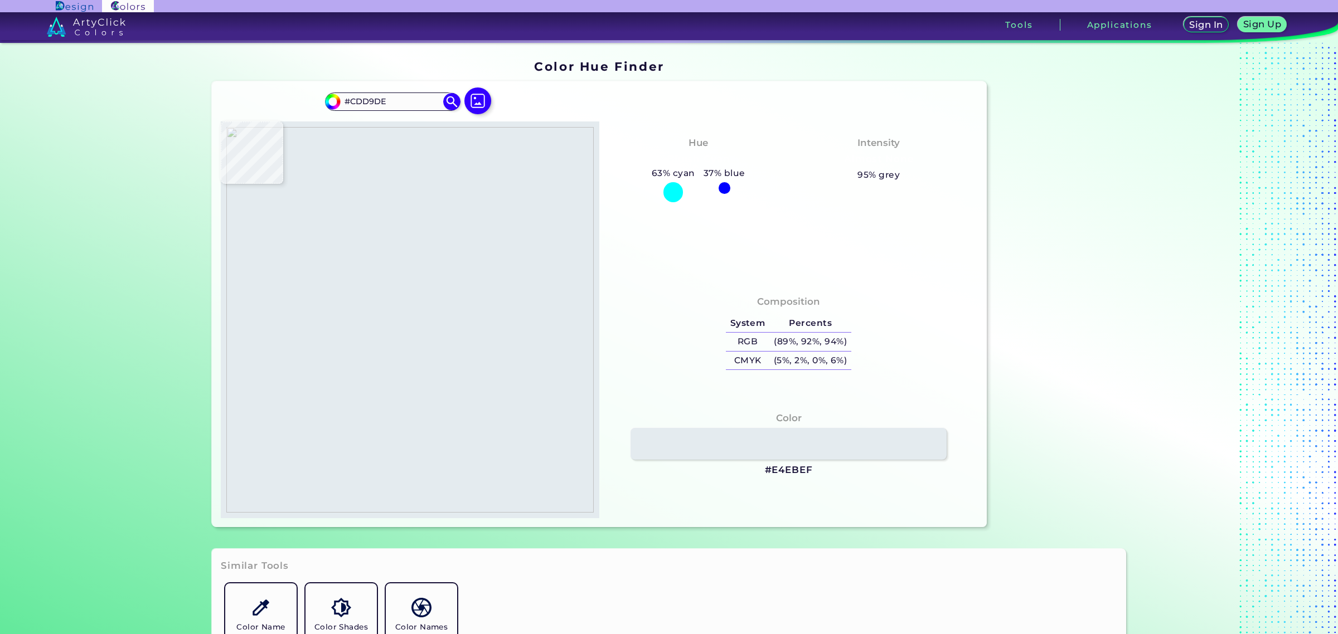
type input "#DAE5E8"
type input "#e5eaee"
type input "#E5EAEE"
type input "#e8eef1"
type input "#E8EEF1"
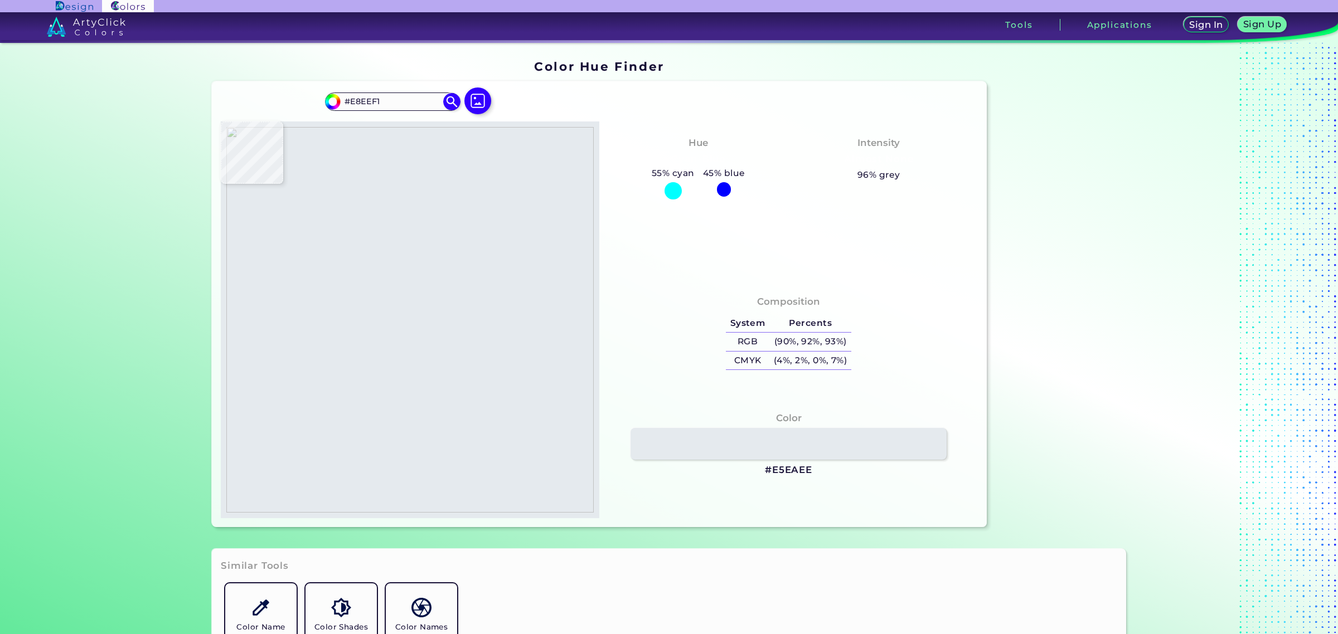
type input "#e4eaed"
type input "#E4EAED"
type input "#e8eef3"
type input "#E8EEF3"
type input "#e9eff3"
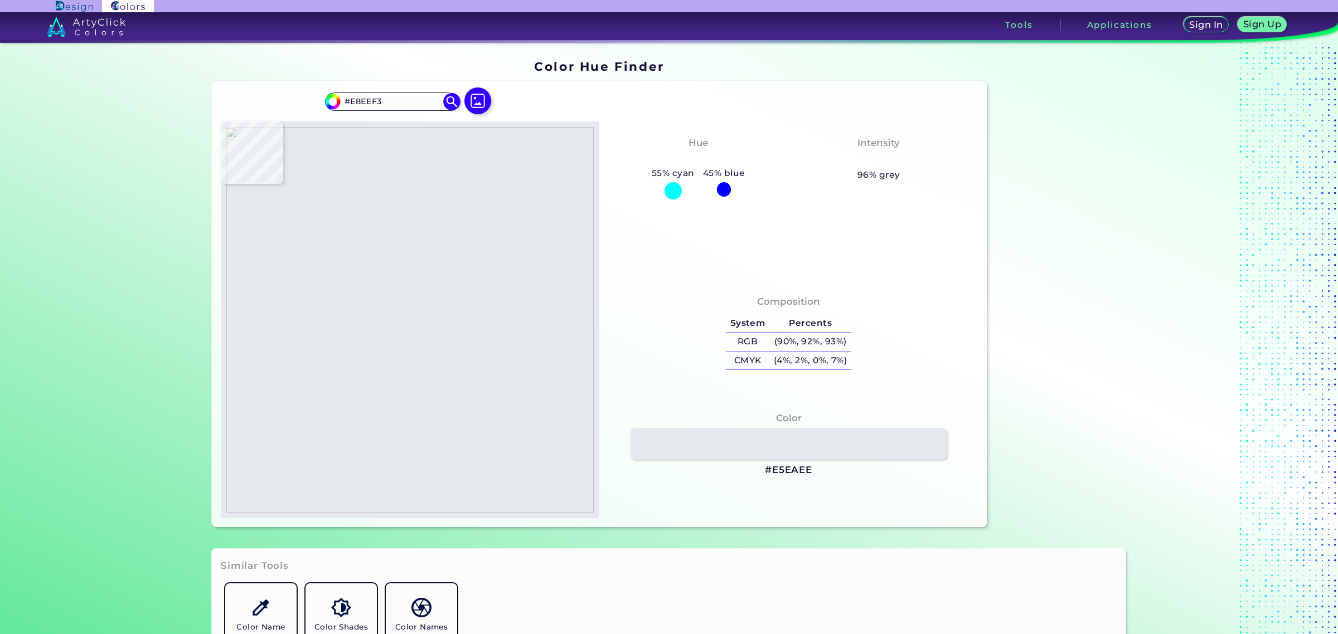
type input "#E9EFF3"
type input "#e8eff3"
type input "#E8EFF3"
type input "#e7eef2"
type input "#E7EEF2"
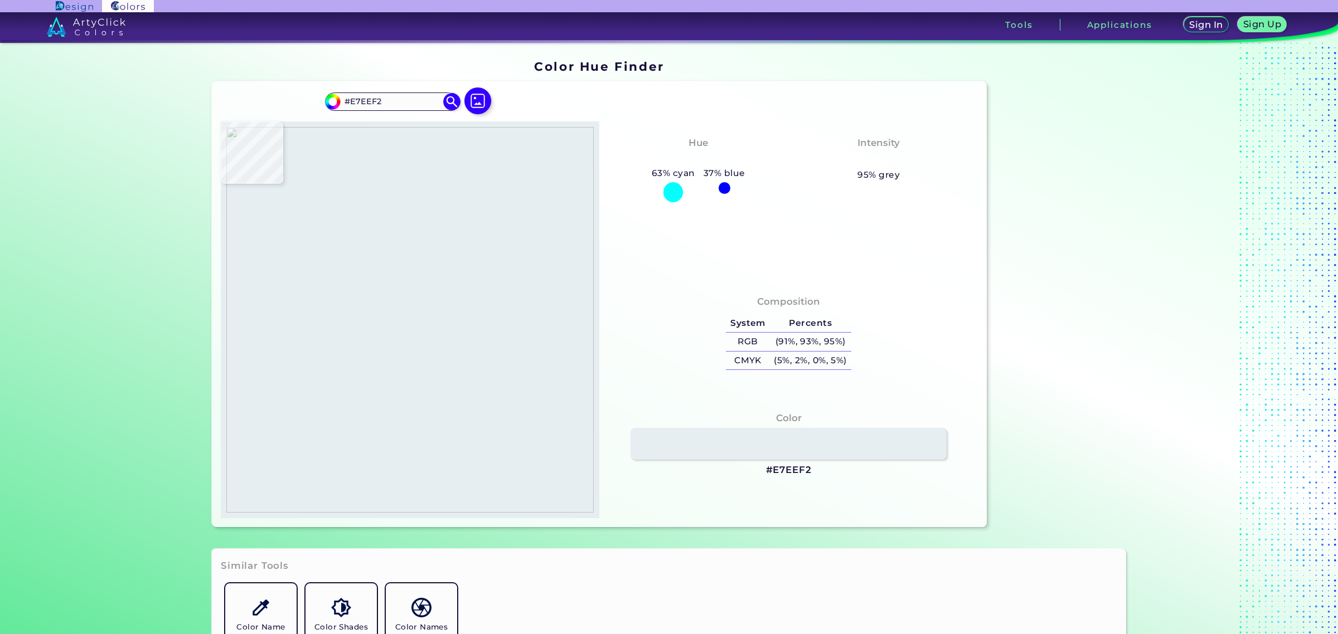
type input "#e8eff3"
type input "#E8EFF3"
type input "#e8eef3"
type input "#E8EEF3"
type input "#e7edf2"
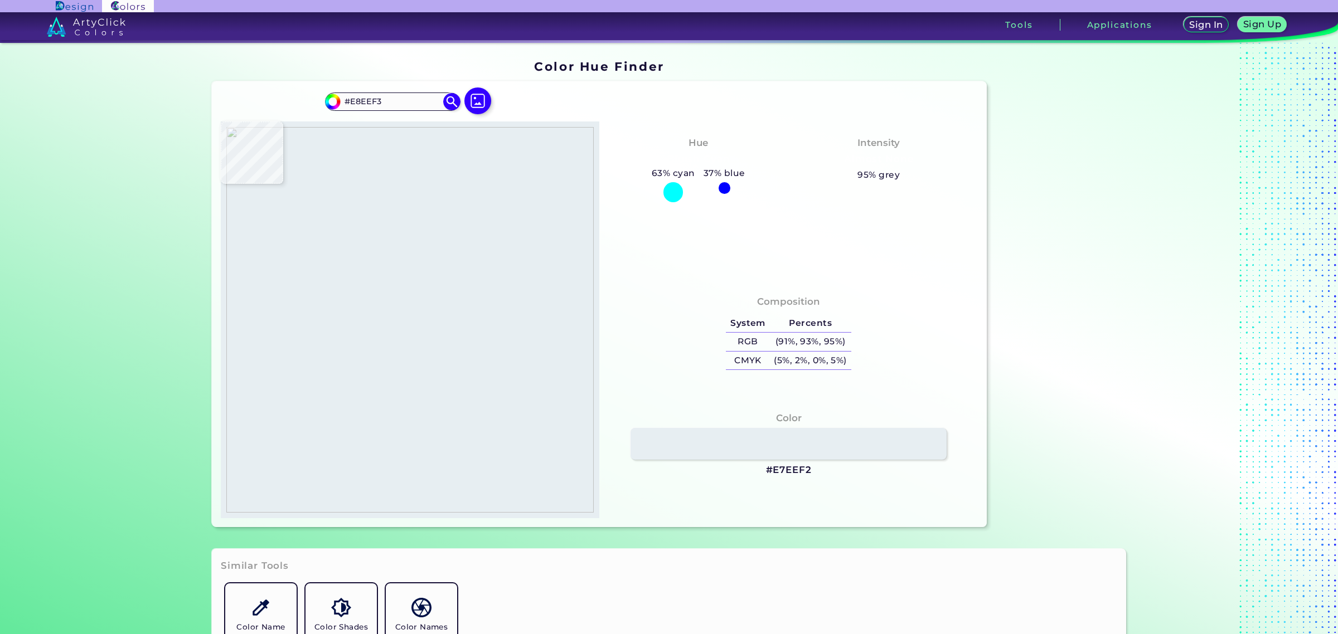
type input "#E7EDF2"
type input "#e4eaef"
type input "#E4EAEF"
type input "#e8eff3"
type input "#E8EFF3"
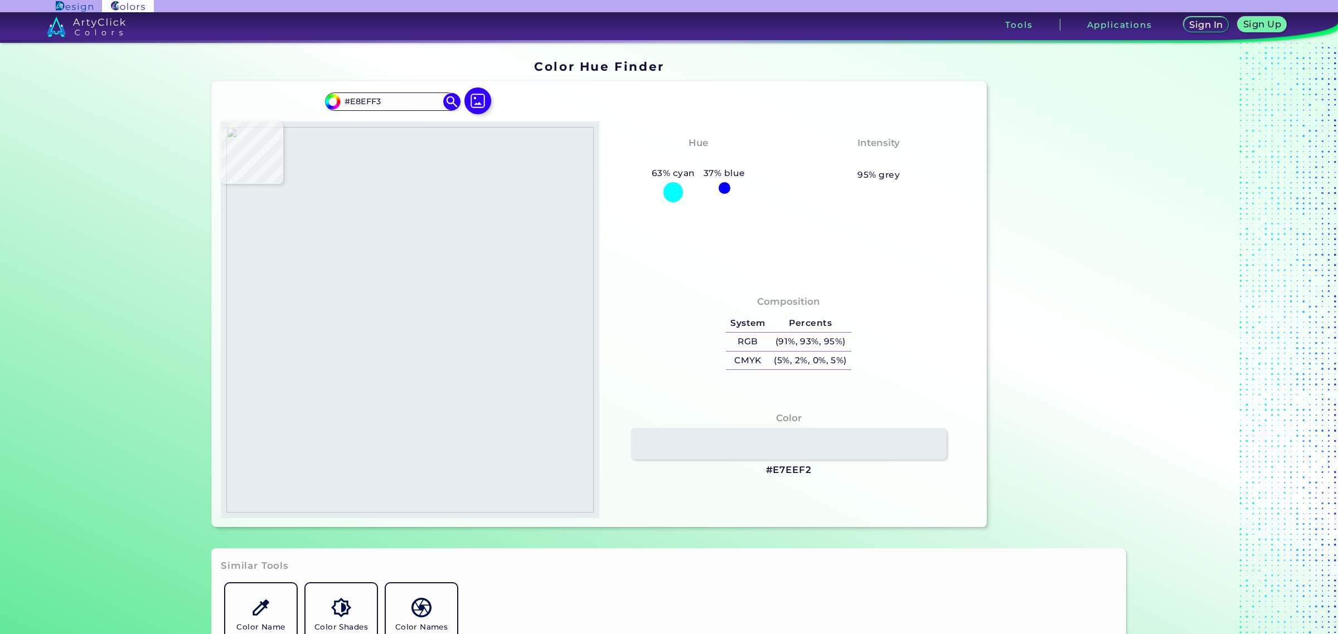
type input "#e6edf0"
type input "#E6EDF0"
type input "#e7edf1"
type input "#E7EDF1"
type input "#e7eef1"
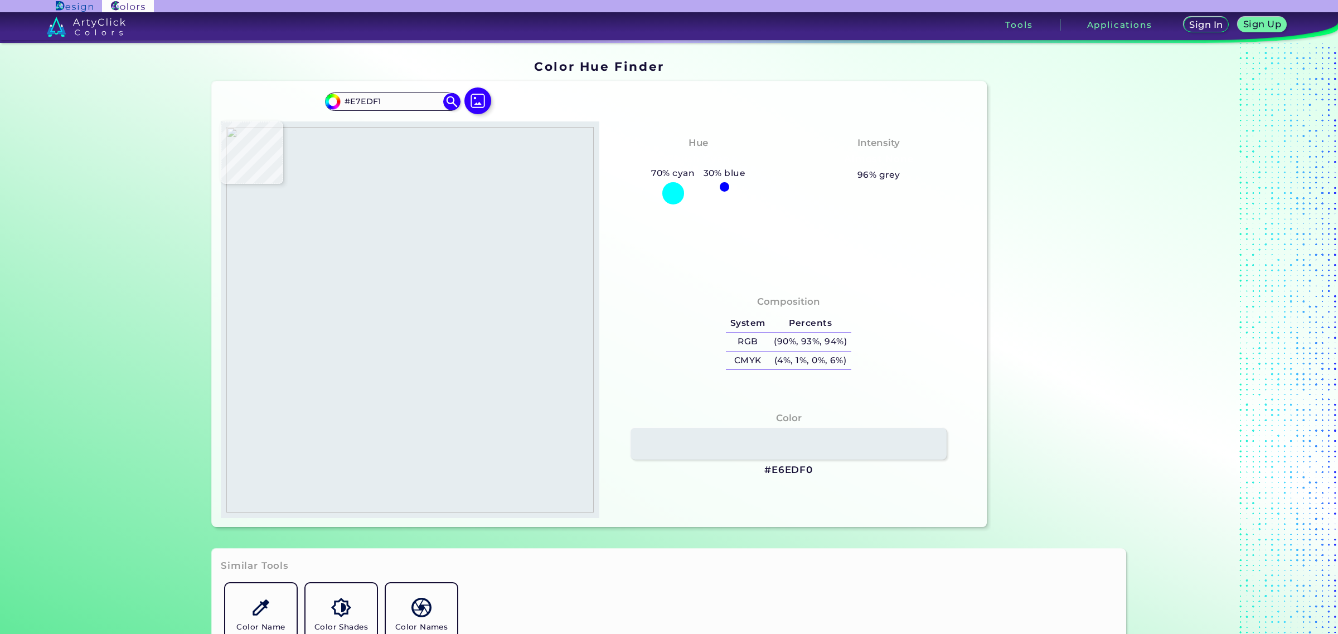
type input "#E7EEF1"
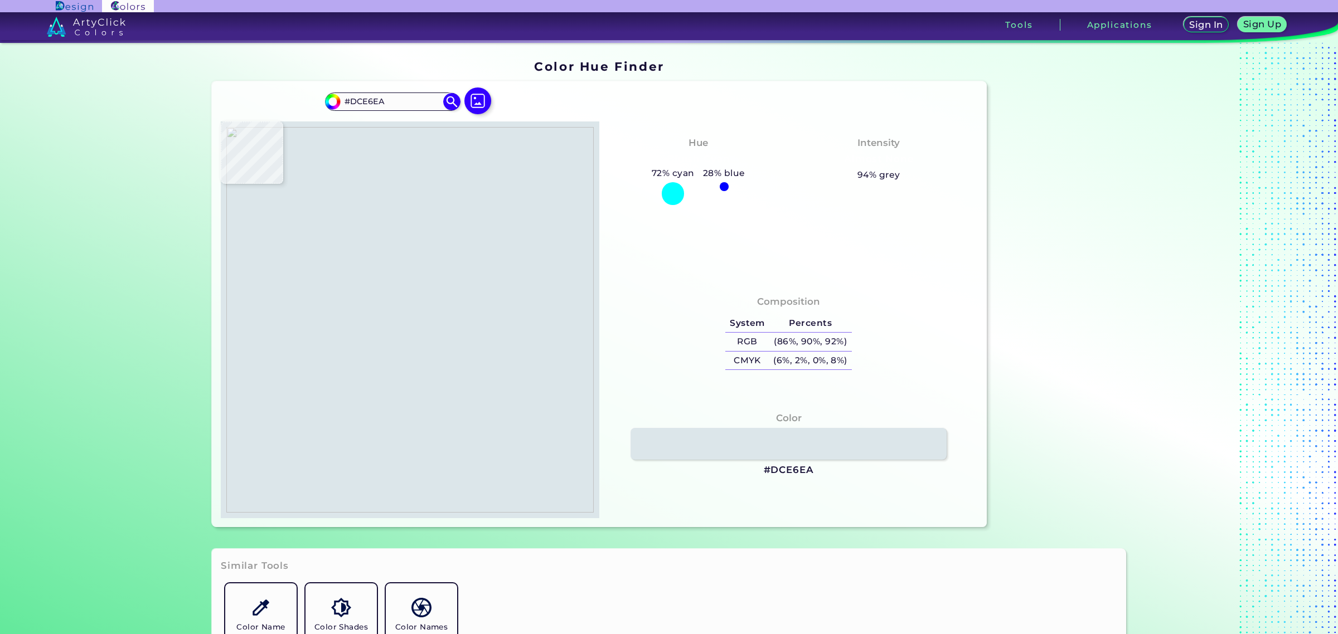
click at [417, 401] on img at bounding box center [409, 320] width 367 height 386
drag, startPoint x: 755, startPoint y: 469, endPoint x: 813, endPoint y: 468, distance: 57.4
click at [813, 468] on div "Color #DCE6EA" at bounding box center [788, 444] width 361 height 77
copy h3 "#DCE6EA"
click at [479, 106] on img at bounding box center [478, 101] width 32 height 32
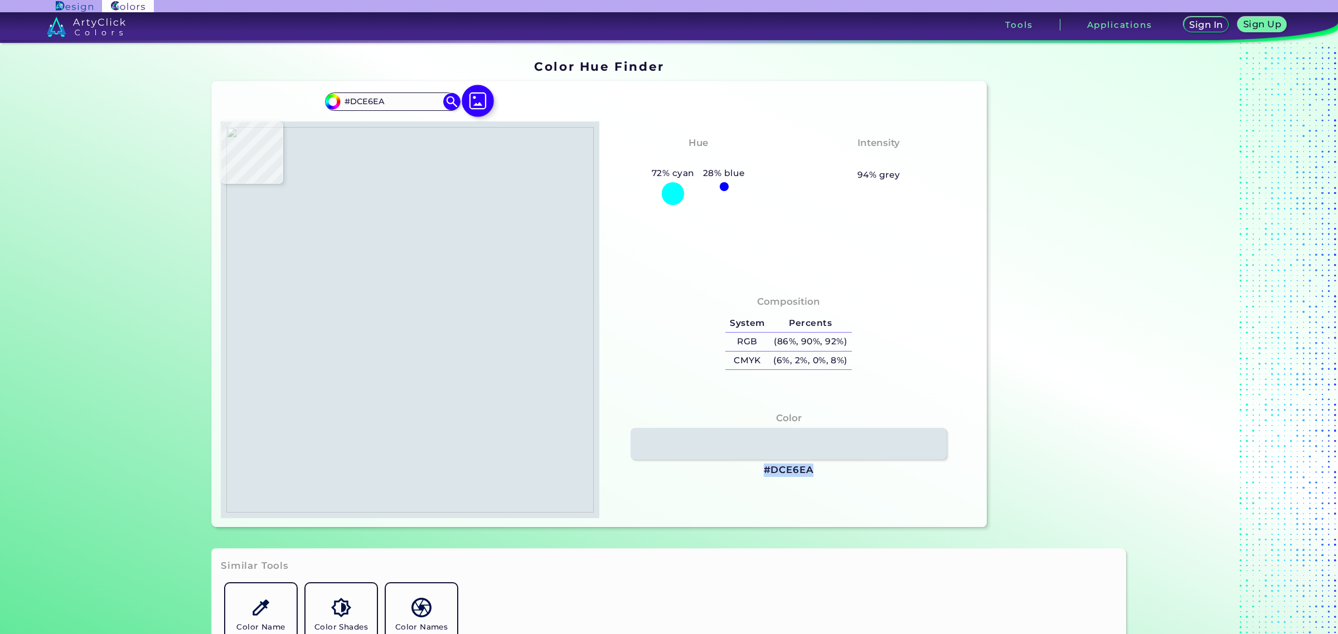
click at [0, 0] on input "file" at bounding box center [0, 0] width 0 height 0
click at [473, 94] on img at bounding box center [478, 101] width 32 height 32
click at [0, 0] on input "file" at bounding box center [0, 0] width 0 height 0
click at [427, 365] on img at bounding box center [409, 320] width 367 height 386
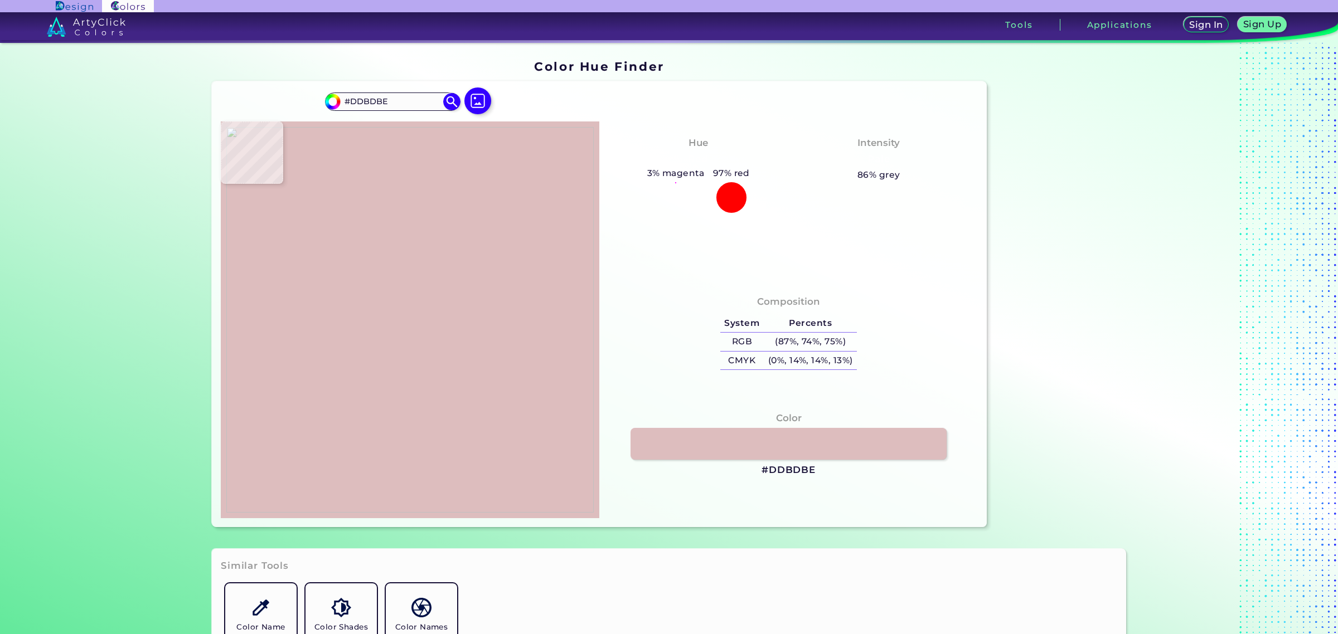
click at [432, 376] on img at bounding box center [409, 320] width 367 height 386
drag, startPoint x: 757, startPoint y: 469, endPoint x: 818, endPoint y: 478, distance: 61.3
click at [818, 478] on div "Color #DDBDBE" at bounding box center [788, 444] width 361 height 77
copy h3 "#DDBDBE"
click at [483, 99] on img at bounding box center [478, 101] width 32 height 32
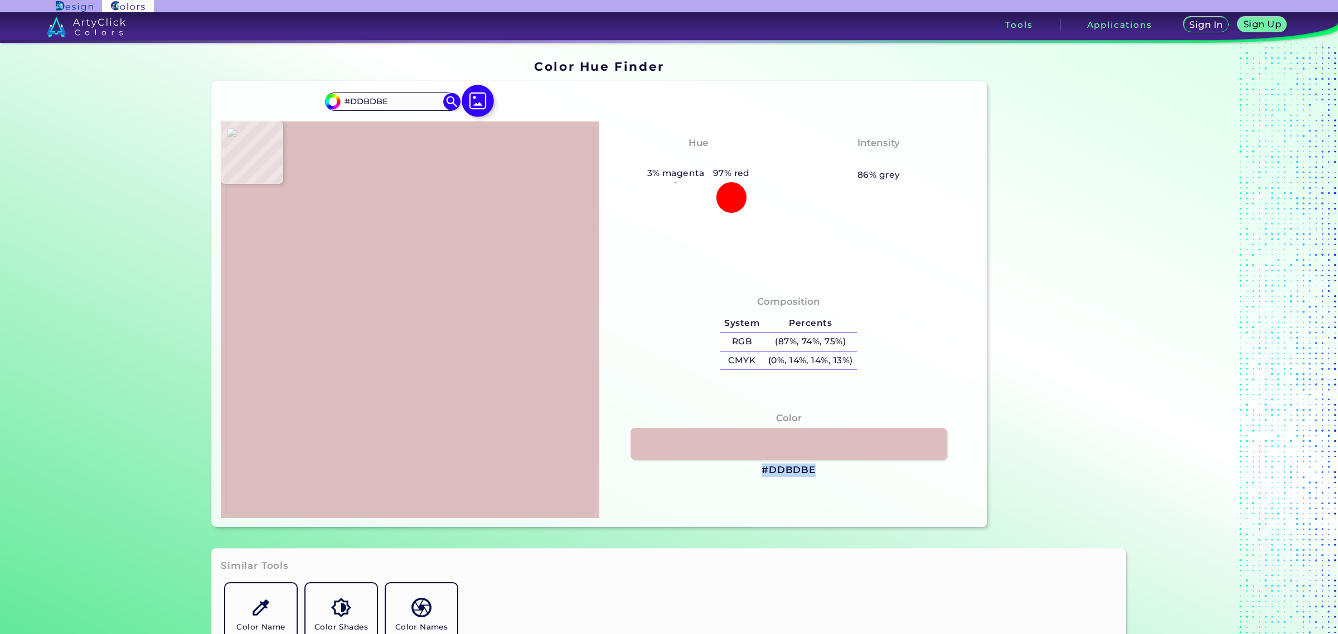
click at [0, 0] on input "file" at bounding box center [0, 0] width 0 height 0
click at [307, 330] on img at bounding box center [409, 320] width 367 height 386
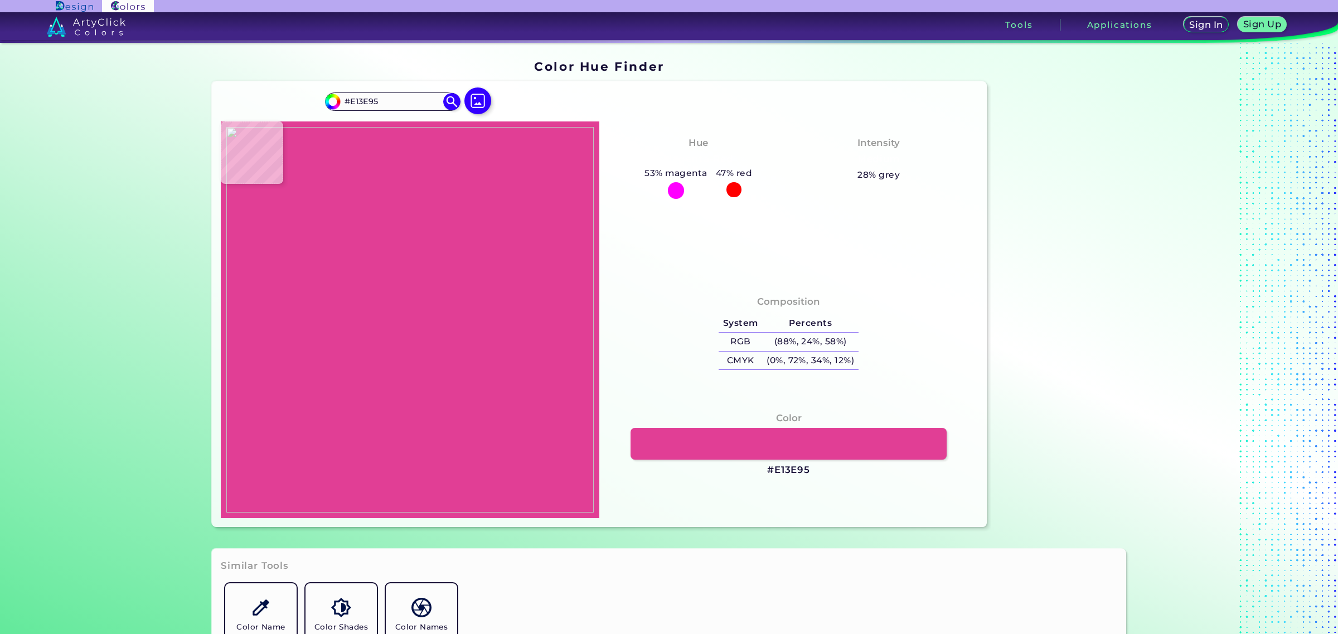
click at [327, 366] on img at bounding box center [409, 320] width 367 height 386
drag, startPoint x: 759, startPoint y: 472, endPoint x: 807, endPoint y: 464, distance: 48.0
click at [807, 464] on div "Color #E13E95" at bounding box center [788, 444] width 361 height 77
copy h3 "#E13E95"
click at [463, 96] on img at bounding box center [478, 101] width 32 height 32
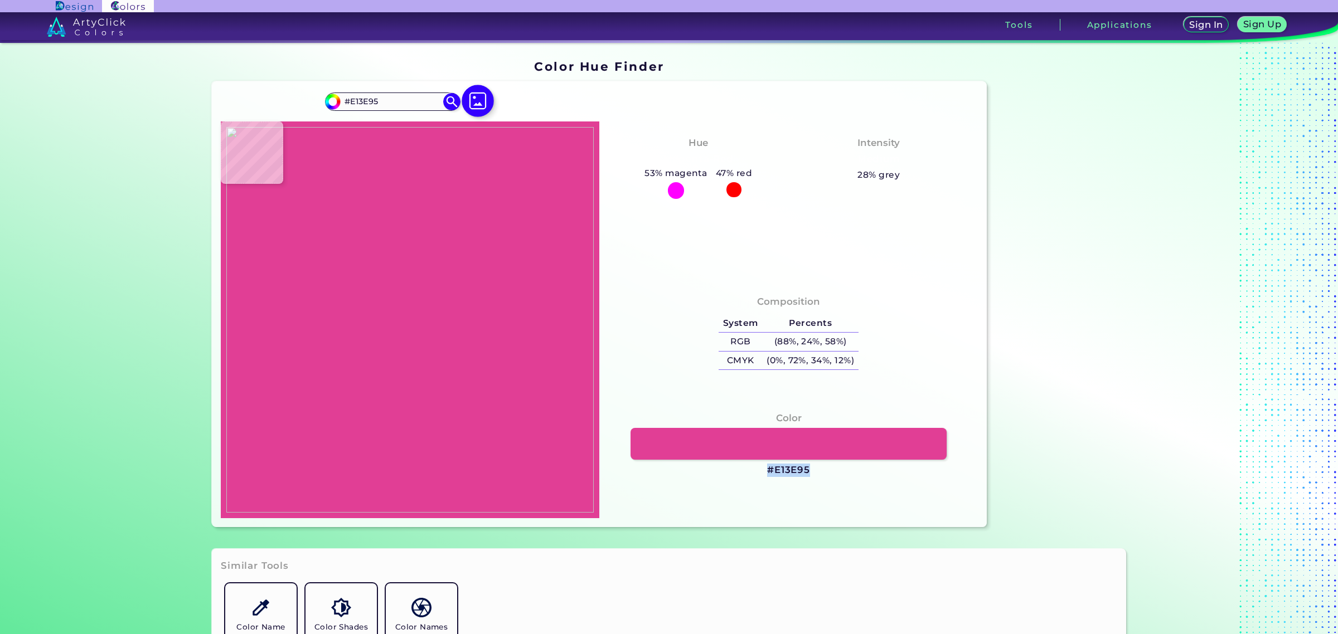
click at [0, 0] on input "file" at bounding box center [0, 0] width 0 height 0
click at [458, 336] on img at bounding box center [409, 320] width 367 height 386
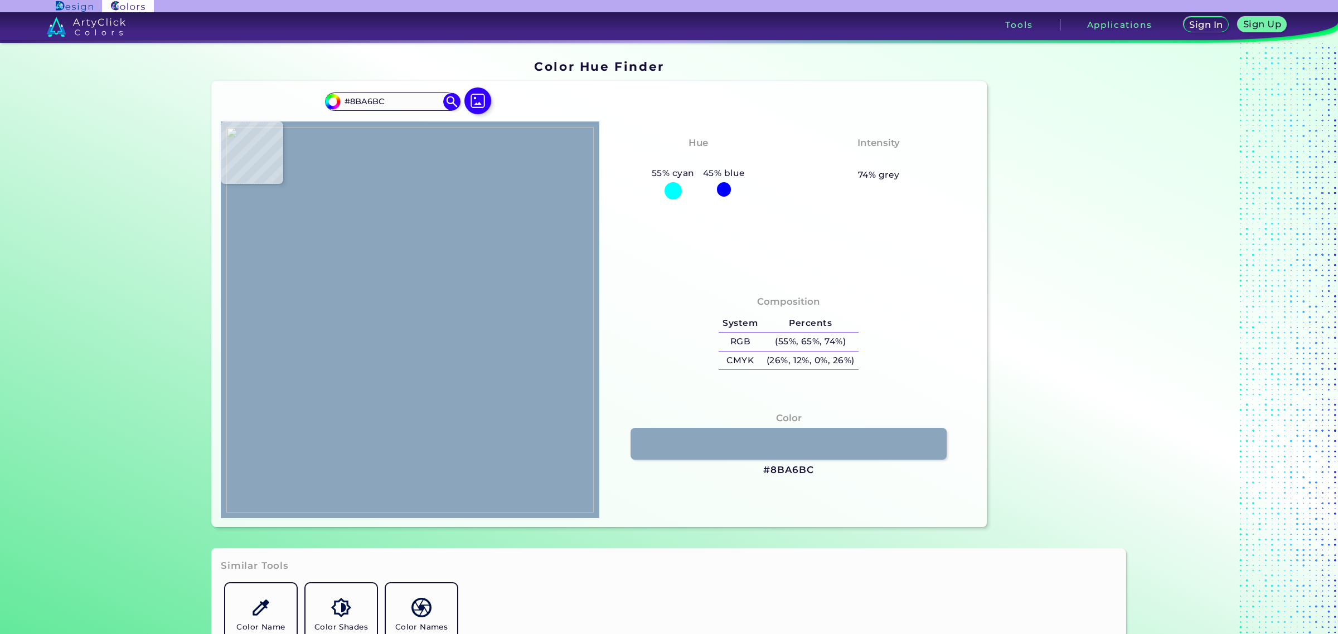
click at [449, 325] on img at bounding box center [409, 320] width 367 height 386
drag, startPoint x: 758, startPoint y: 469, endPoint x: 810, endPoint y: 472, distance: 52.0
click at [810, 472] on div "Color #8BA6BC" at bounding box center [788, 444] width 361 height 77
copy h3 "#8BA6BC"
click at [477, 98] on img at bounding box center [478, 101] width 32 height 32
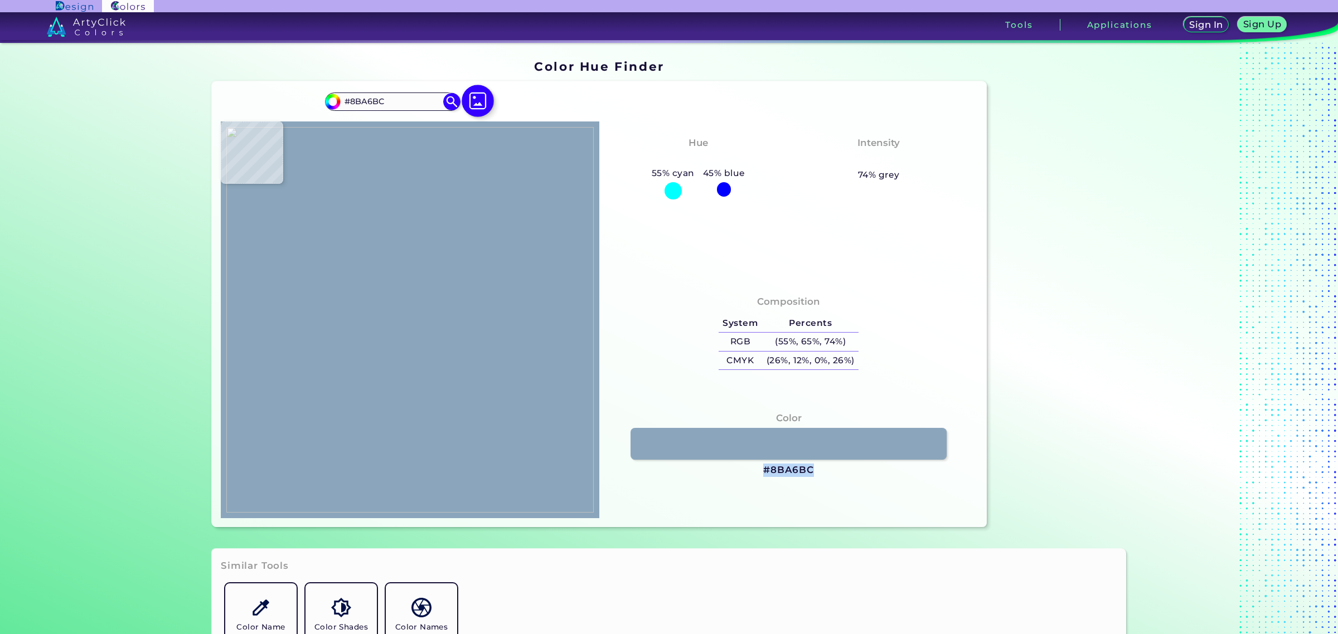
click at [0, 0] on input "file" at bounding box center [0, 0] width 0 height 0
click at [387, 423] on img at bounding box center [409, 320] width 367 height 386
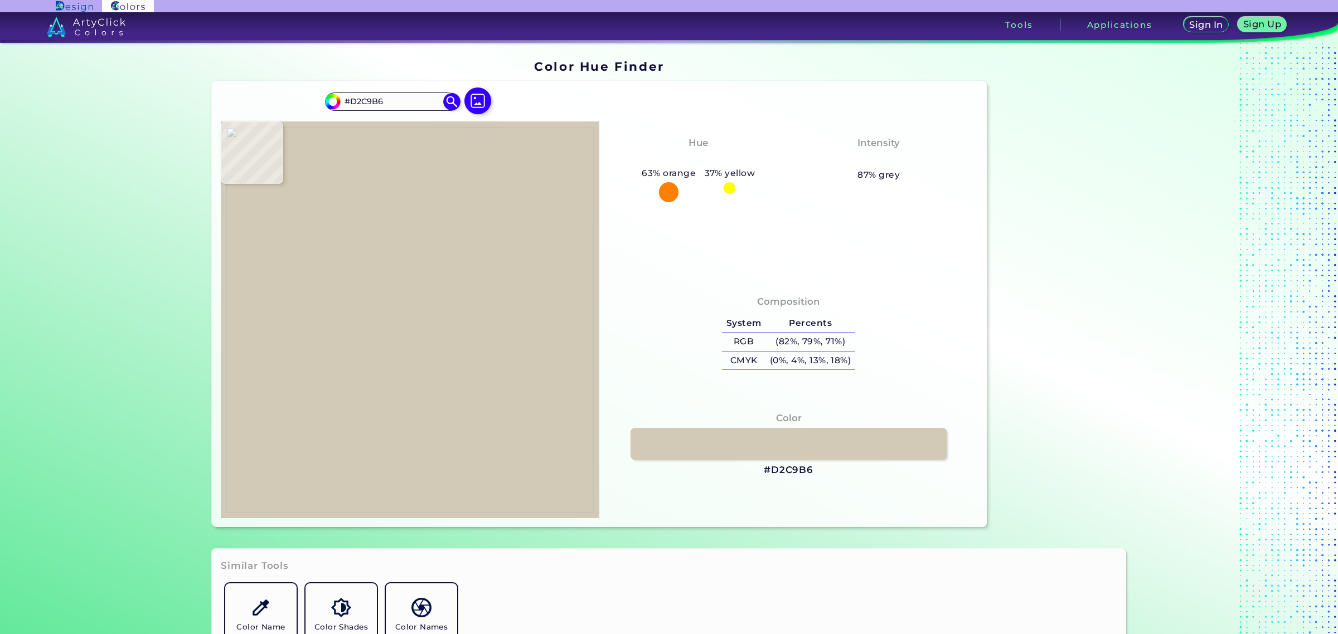
click at [488, 326] on img at bounding box center [409, 320] width 367 height 386
click at [515, 355] on img at bounding box center [409, 320] width 367 height 386
click at [472, 341] on img at bounding box center [409, 320] width 367 height 386
drag, startPoint x: 762, startPoint y: 469, endPoint x: 812, endPoint y: 467, distance: 50.2
click at [812, 467] on div "Color #D2C9B7" at bounding box center [788, 444] width 361 height 77
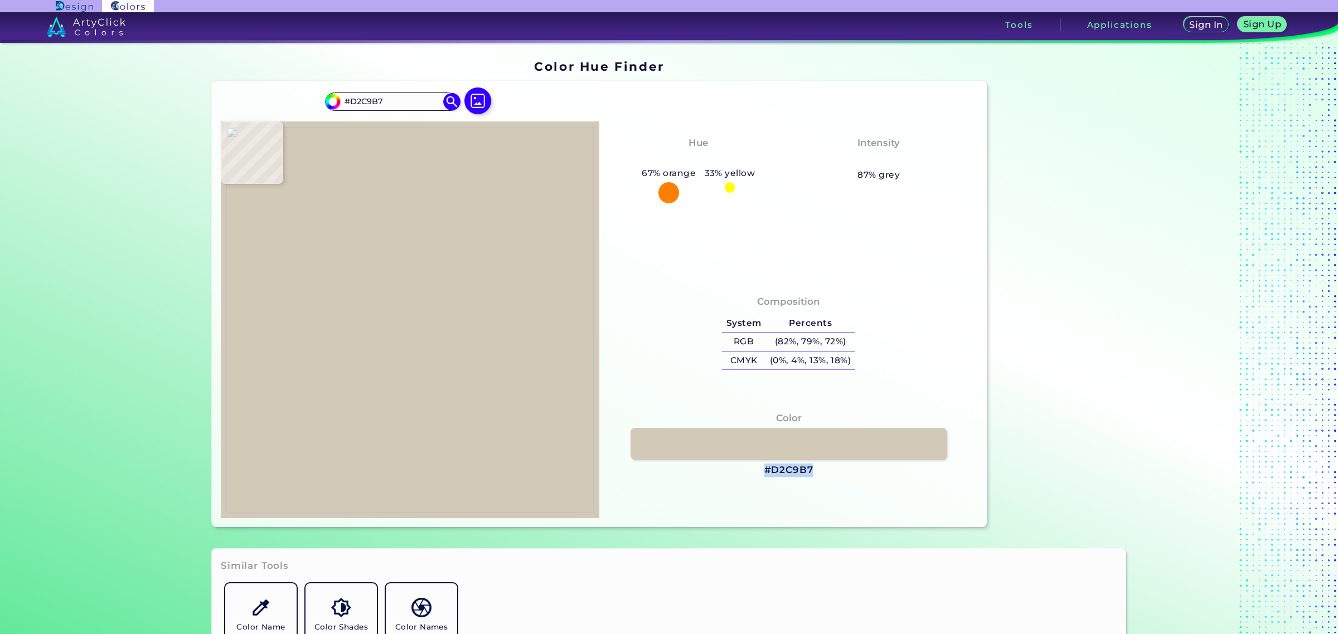
copy h3 "#D2C9B7"
click at [485, 110] on label at bounding box center [478, 110] width 36 height 9
click at [471, 96] on img at bounding box center [478, 101] width 32 height 32
click at [0, 0] on input "file" at bounding box center [0, 0] width 0 height 0
click at [495, 341] on img at bounding box center [409, 320] width 367 height 386
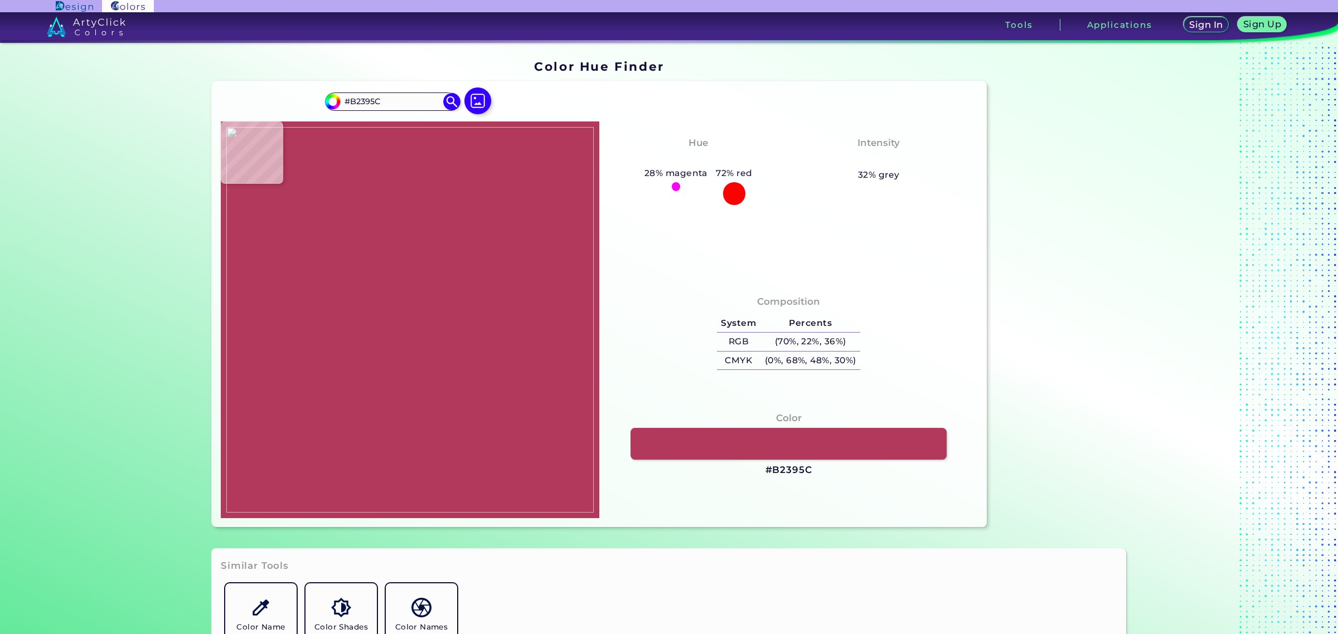
click at [489, 341] on img at bounding box center [409, 320] width 367 height 386
drag, startPoint x: 757, startPoint y: 470, endPoint x: 823, endPoint y: 475, distance: 66.5
click at [823, 475] on div "Color #B2395C" at bounding box center [788, 444] width 361 height 77
copy h3 "#B2395C"
click at [478, 99] on img at bounding box center [478, 101] width 32 height 32
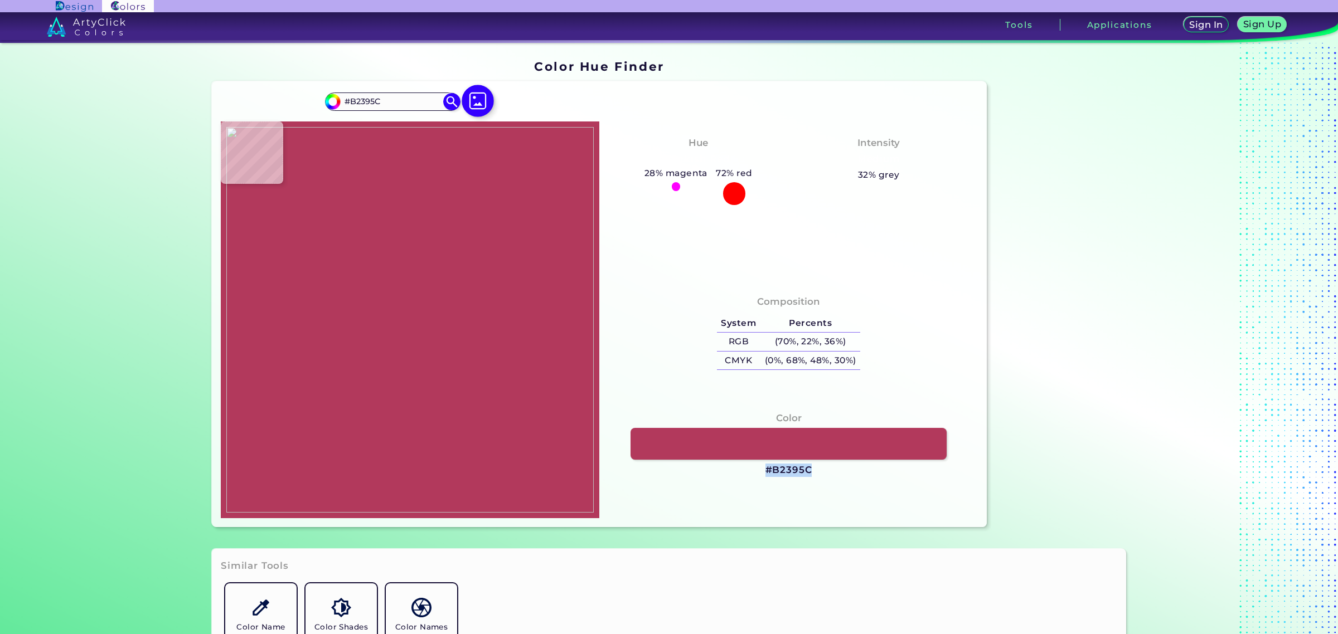
click at [0, 0] on input "file" at bounding box center [0, 0] width 0 height 0
click at [431, 319] on img at bounding box center [409, 320] width 367 height 386
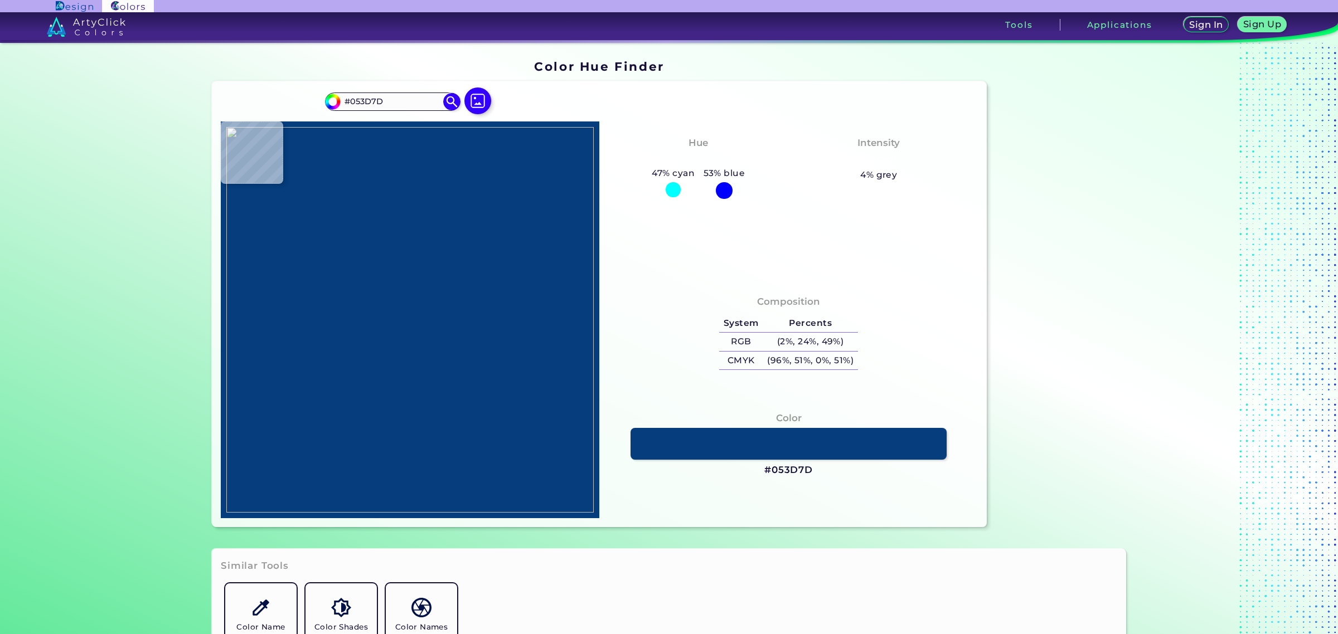
click at [439, 312] on img at bounding box center [409, 320] width 367 height 386
click at [437, 355] on img at bounding box center [409, 320] width 367 height 386
click at [421, 336] on img at bounding box center [409, 320] width 367 height 386
drag, startPoint x: 755, startPoint y: 464, endPoint x: 807, endPoint y: 472, distance: 51.9
click at [807, 472] on div "Color #04407D" at bounding box center [788, 444] width 361 height 77
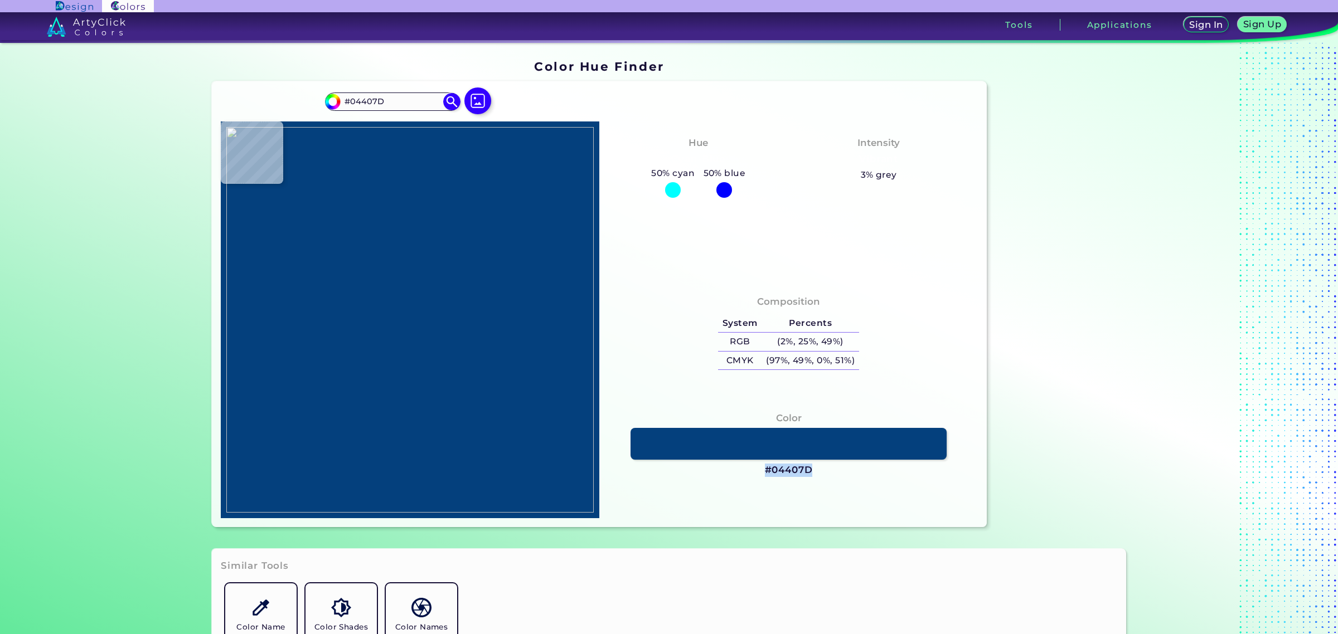
copy div "#04407D"
